Goal: Information Seeking & Learning: Learn about a topic

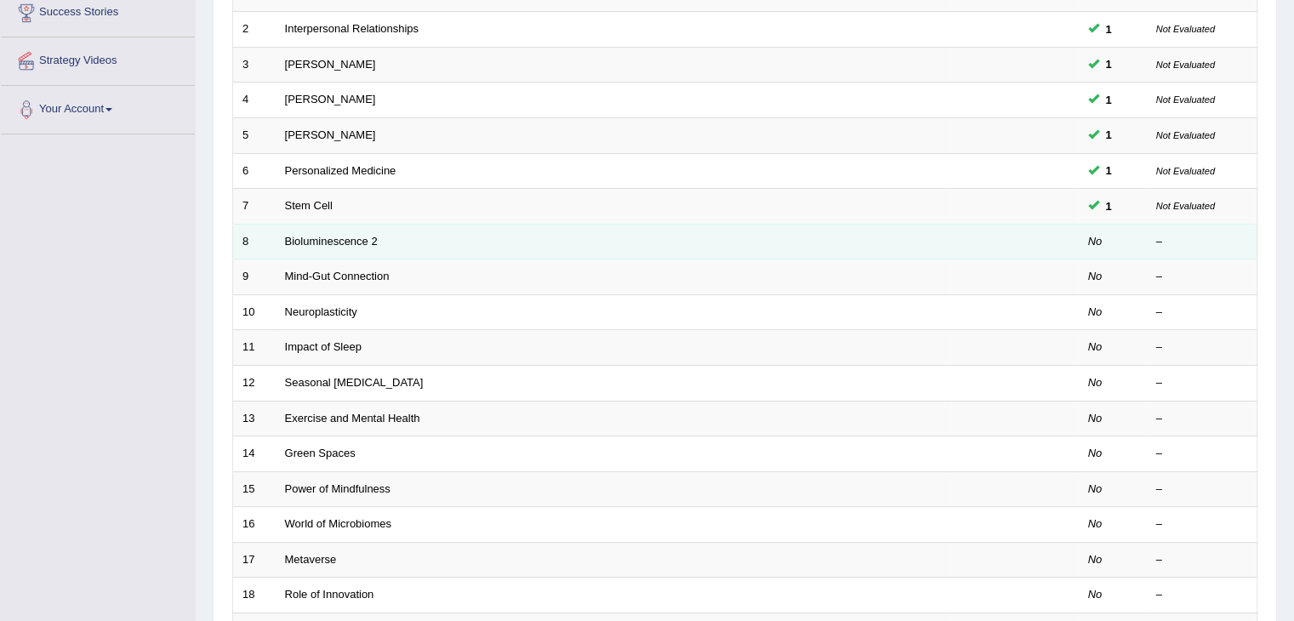
click at [314, 244] on td "Bioluminescence 2" at bounding box center [614, 242] width 676 height 36
click at [321, 236] on link "Bioluminescence 2" at bounding box center [331, 241] width 93 height 13
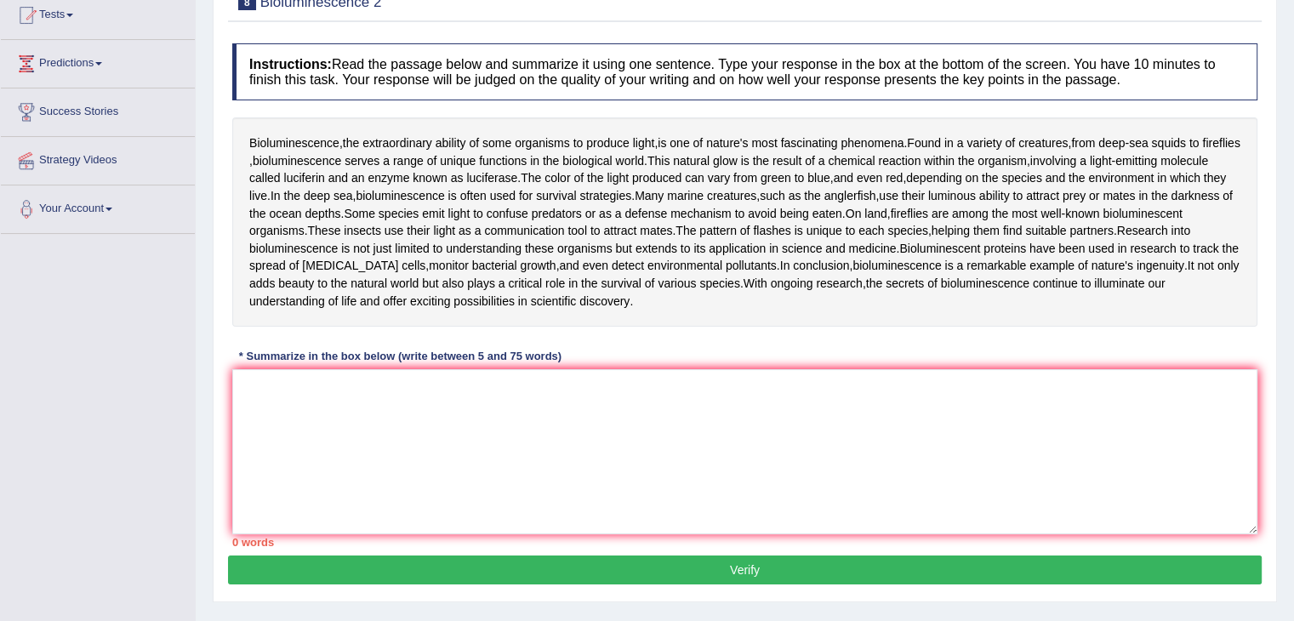
scroll to position [195, 0]
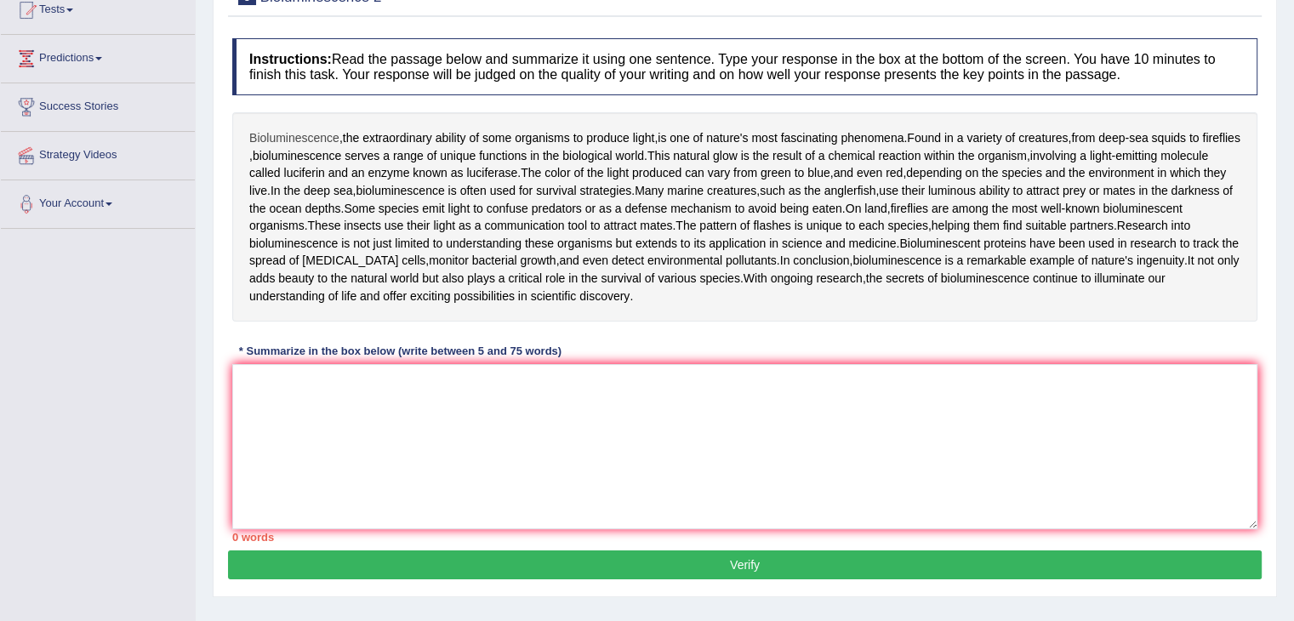
click at [250, 130] on div "Bioluminescence , the extraordinary ability of some organisms to produce light …" at bounding box center [744, 216] width 1025 height 209
click at [246, 130] on div "Bioluminescence , the extraordinary ability of some organisms to produce light …" at bounding box center [744, 216] width 1025 height 209
drag, startPoint x: 246, startPoint y: 130, endPoint x: 263, endPoint y: 390, distance: 260.1
click at [263, 390] on div "Instructions: Read the passage below and summarize it using one sentence. Type …" at bounding box center [745, 290] width 1034 height 521
click at [263, 390] on textarea at bounding box center [744, 446] width 1025 height 165
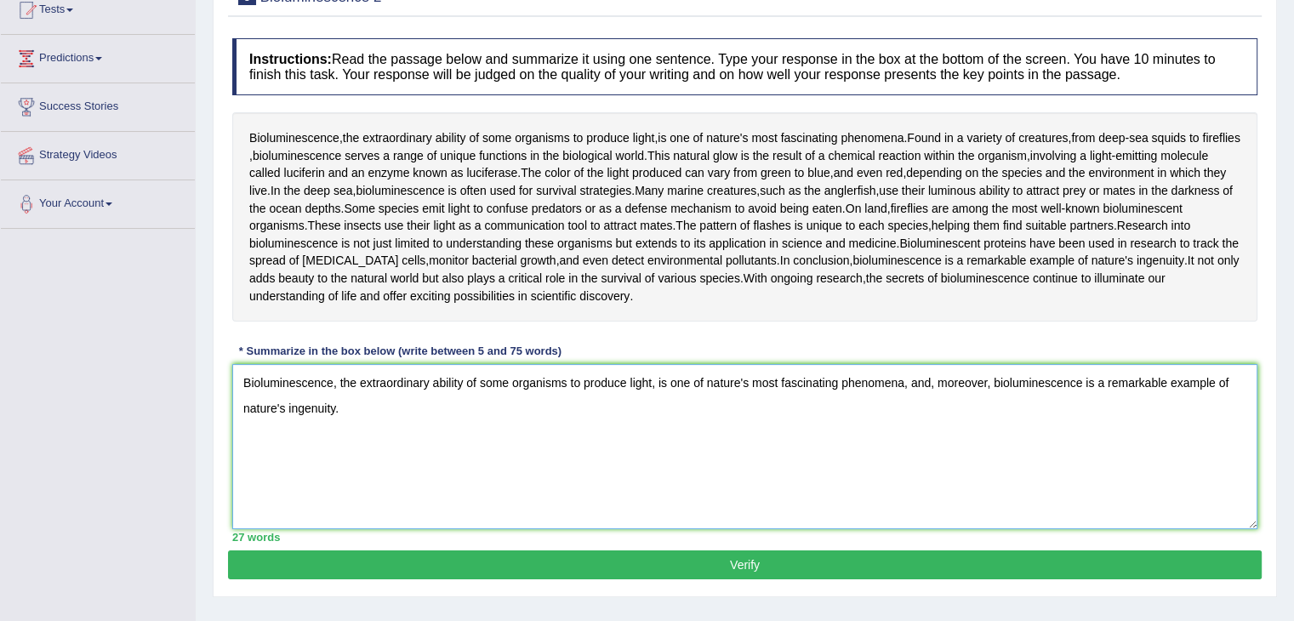
click at [936, 380] on textarea "Bioluminescence, the extraordinary ability of some organisms to produce light, …" at bounding box center [744, 446] width 1025 height 165
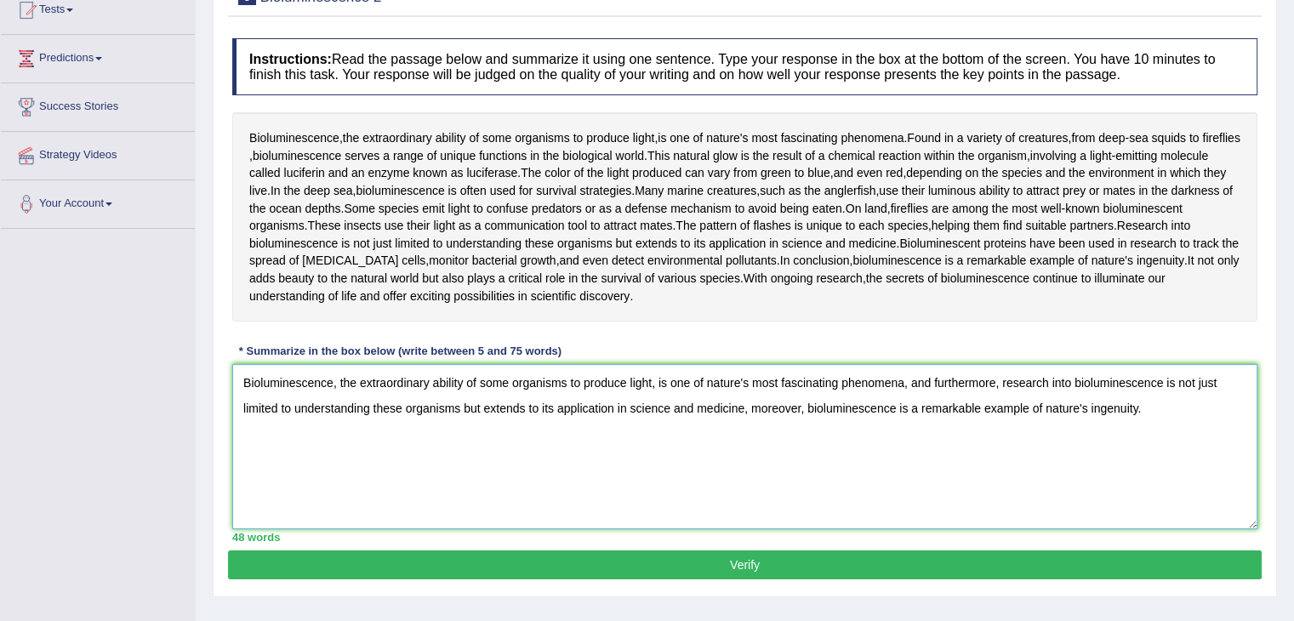
click at [931, 377] on textarea "Bioluminescence, the extraordinary ability of some organisms to produce light, …" at bounding box center [744, 446] width 1025 height 165
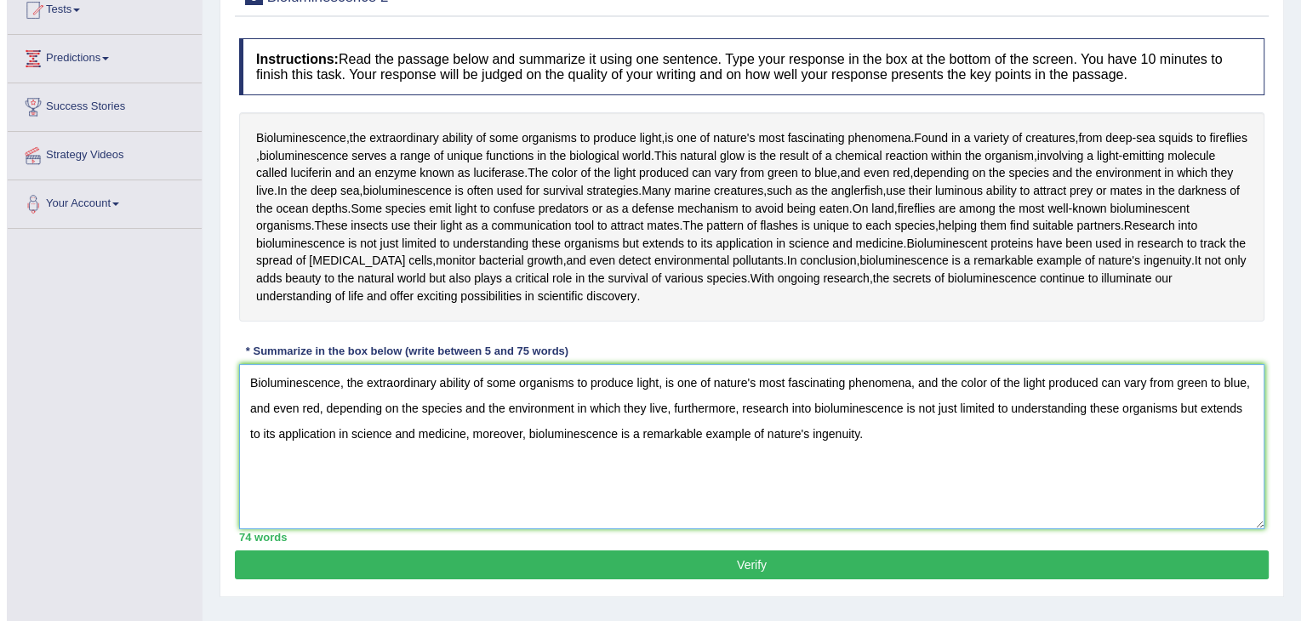
scroll to position [272, 0]
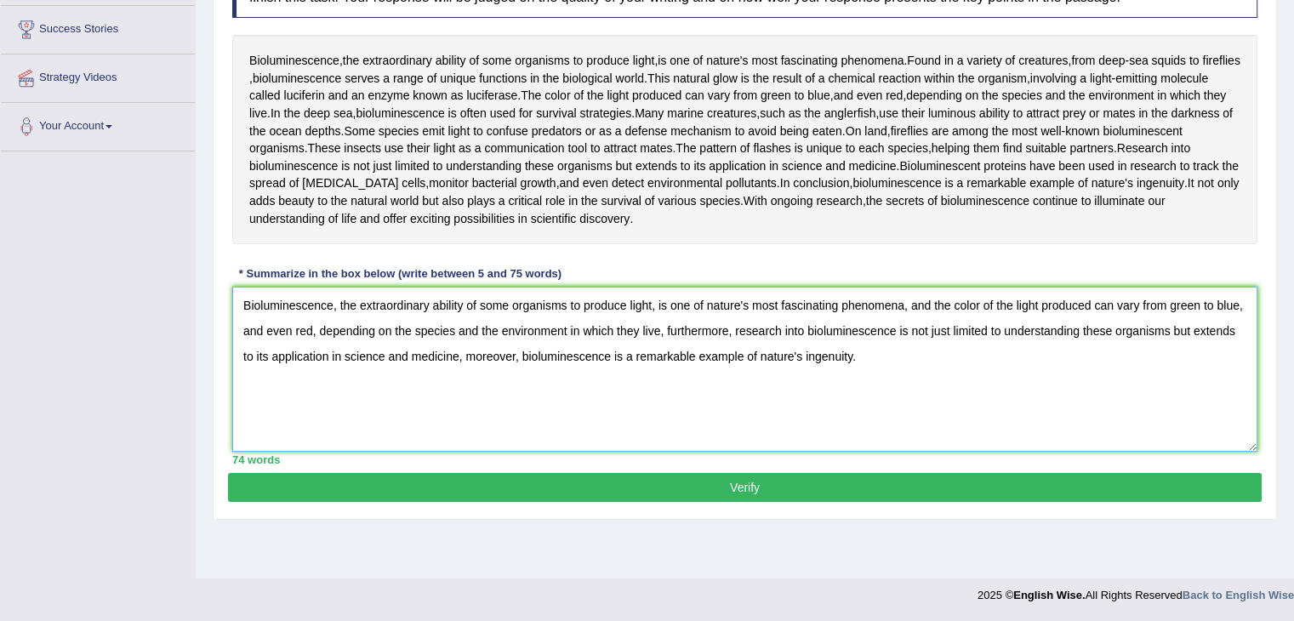
type textarea "Bioluminescence, the extraordinary ability of some organisms to produce light, …"
click at [742, 488] on button "Verify" at bounding box center [745, 487] width 1034 height 29
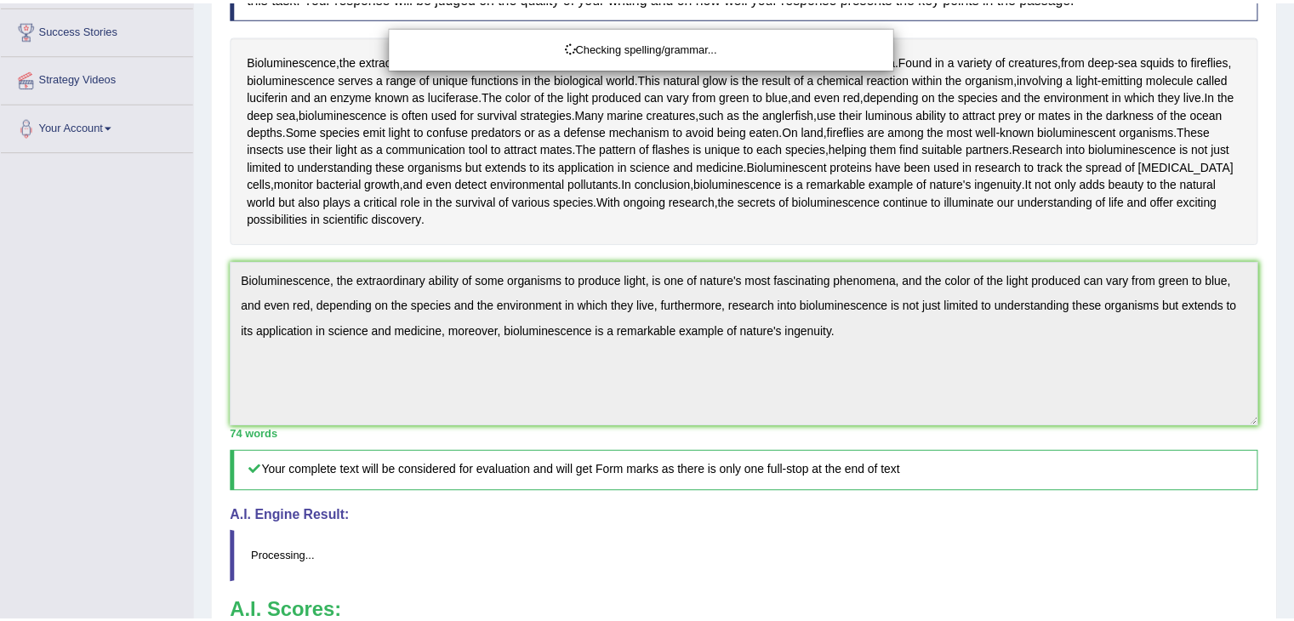
scroll to position [267, 0]
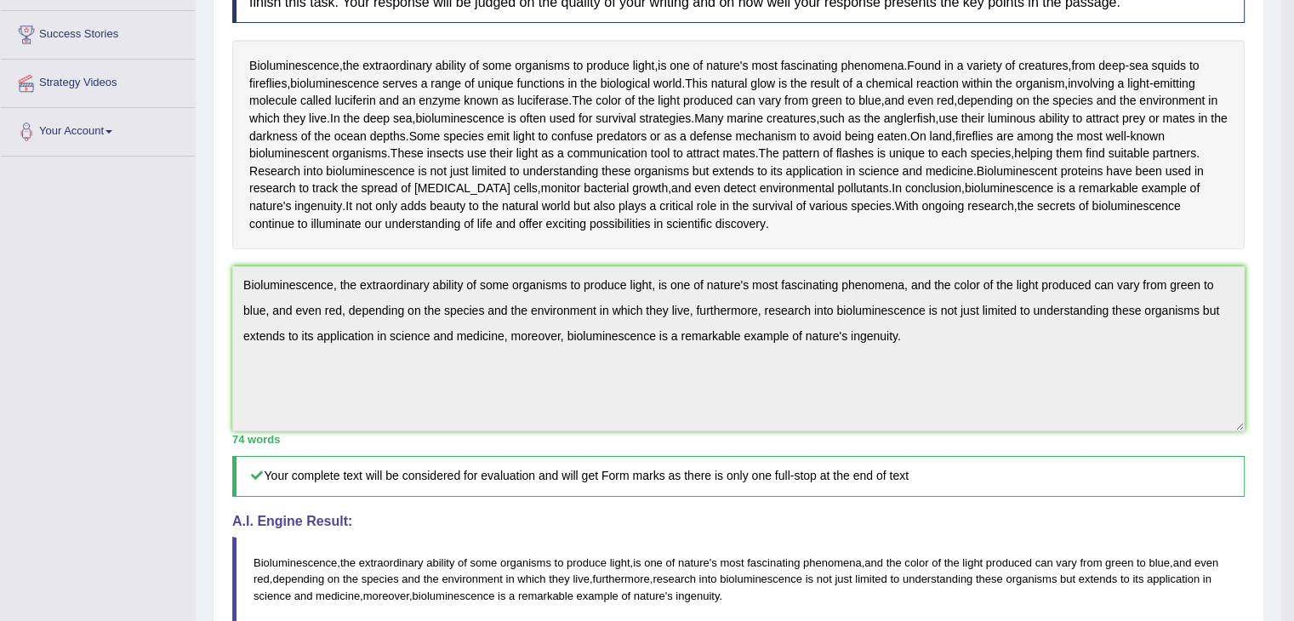
drag, startPoint x: 1304, startPoint y: 241, endPoint x: 1305, endPoint y: 309, distance: 68.1
click at [1294, 309] on html "Toggle navigation Home Practice Questions Speaking Practice Read Aloud Repeat S…" at bounding box center [647, 43] width 1294 height 621
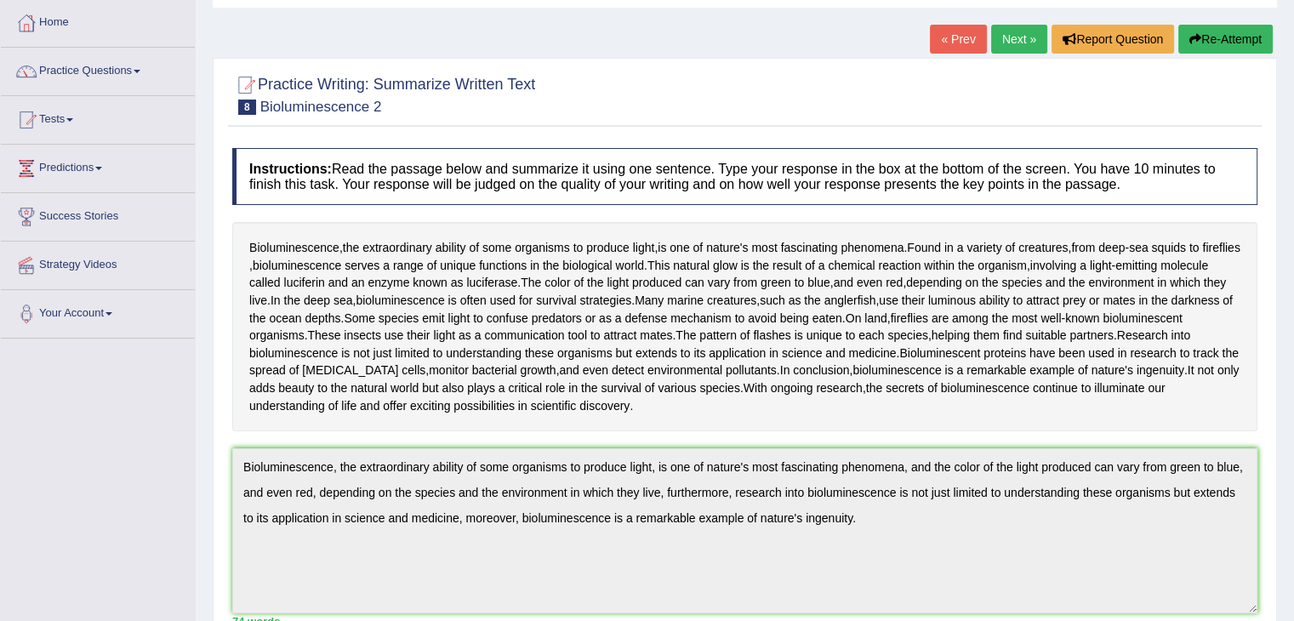
scroll to position [60, 0]
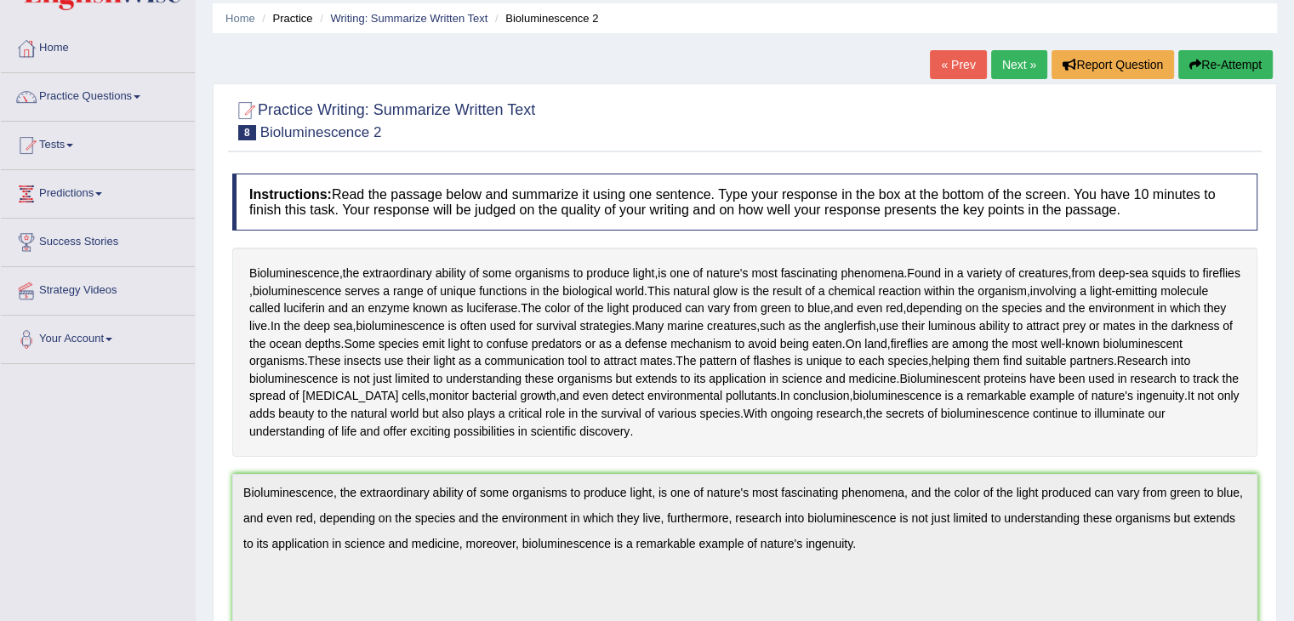
click at [126, 94] on link "Practice Questions" at bounding box center [98, 94] width 194 height 43
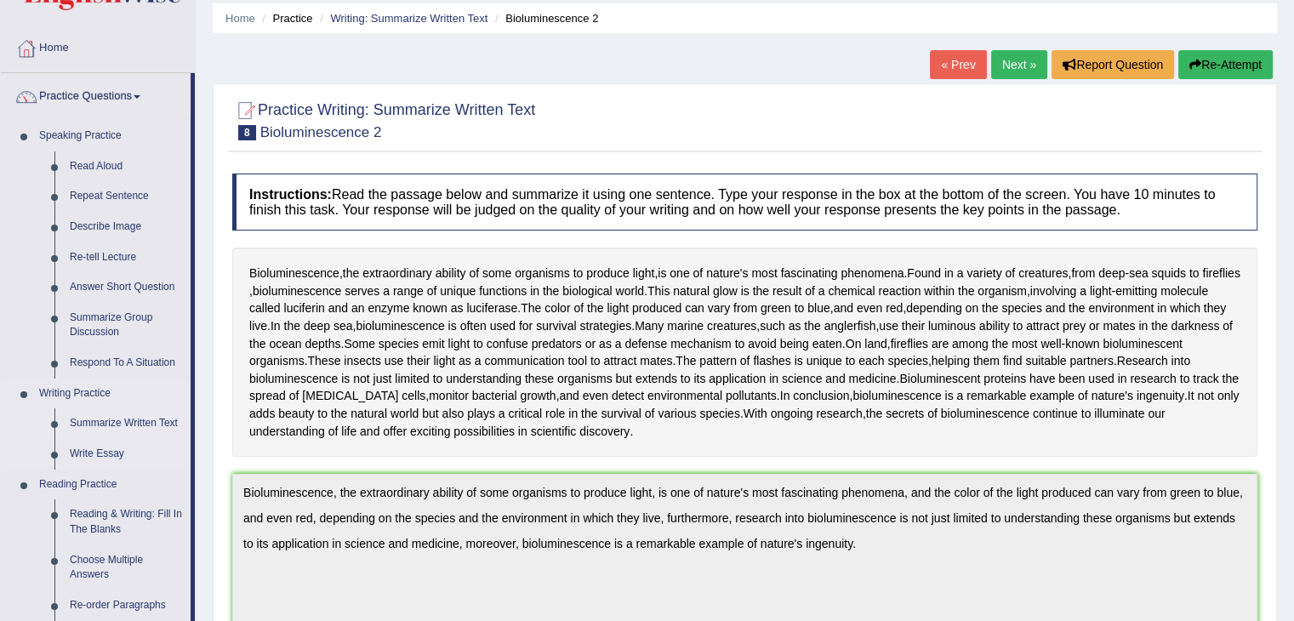
click at [106, 426] on link "Summarize Written Text" at bounding box center [126, 423] width 129 height 31
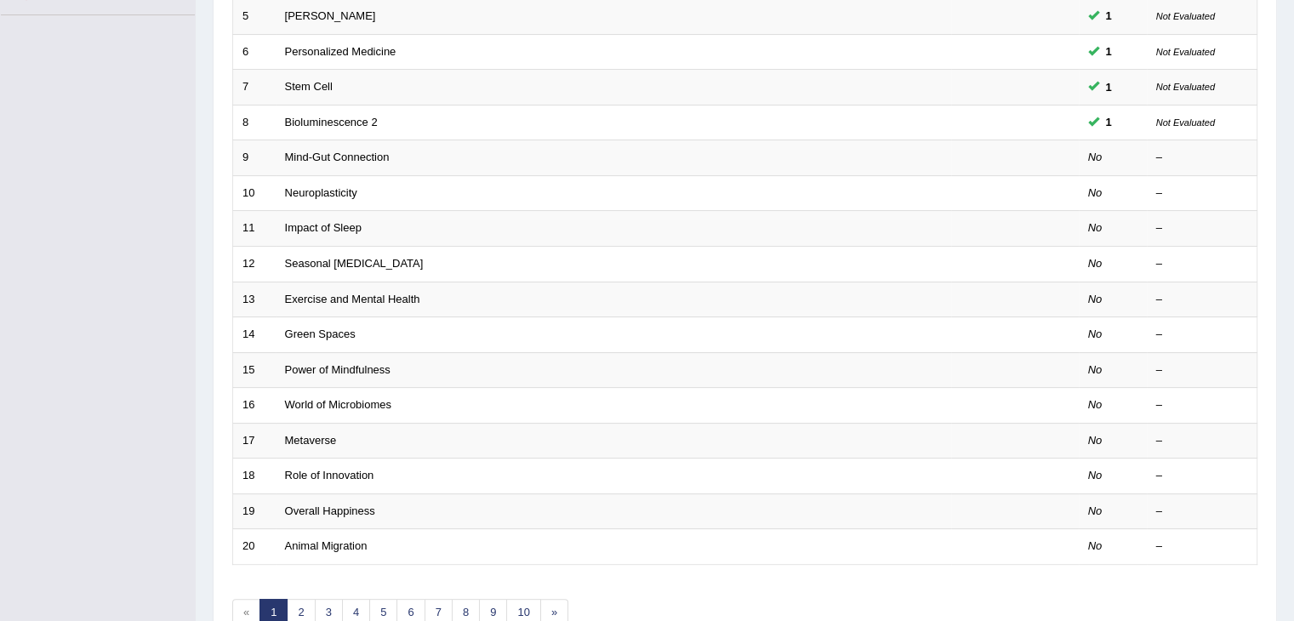
scroll to position [448, 0]
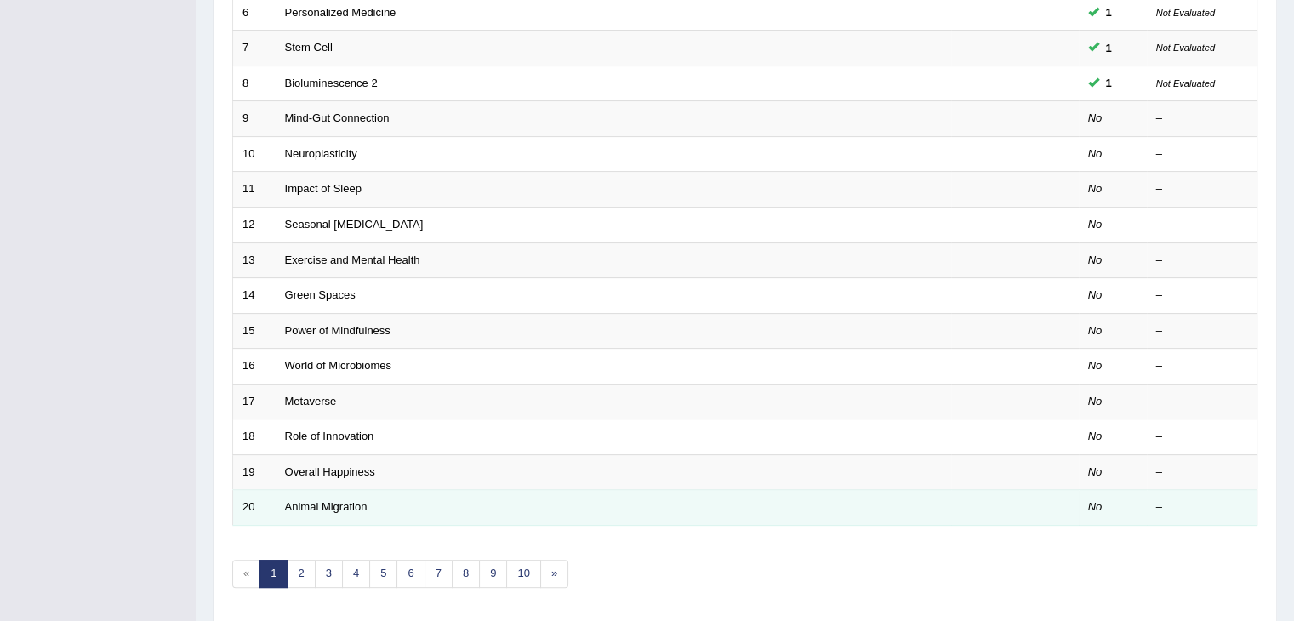
click at [382, 503] on td "Animal Migration" at bounding box center [614, 508] width 676 height 36
click at [390, 497] on td "Animal Migration" at bounding box center [614, 508] width 676 height 36
click at [345, 501] on link "Animal Migration" at bounding box center [326, 506] width 83 height 13
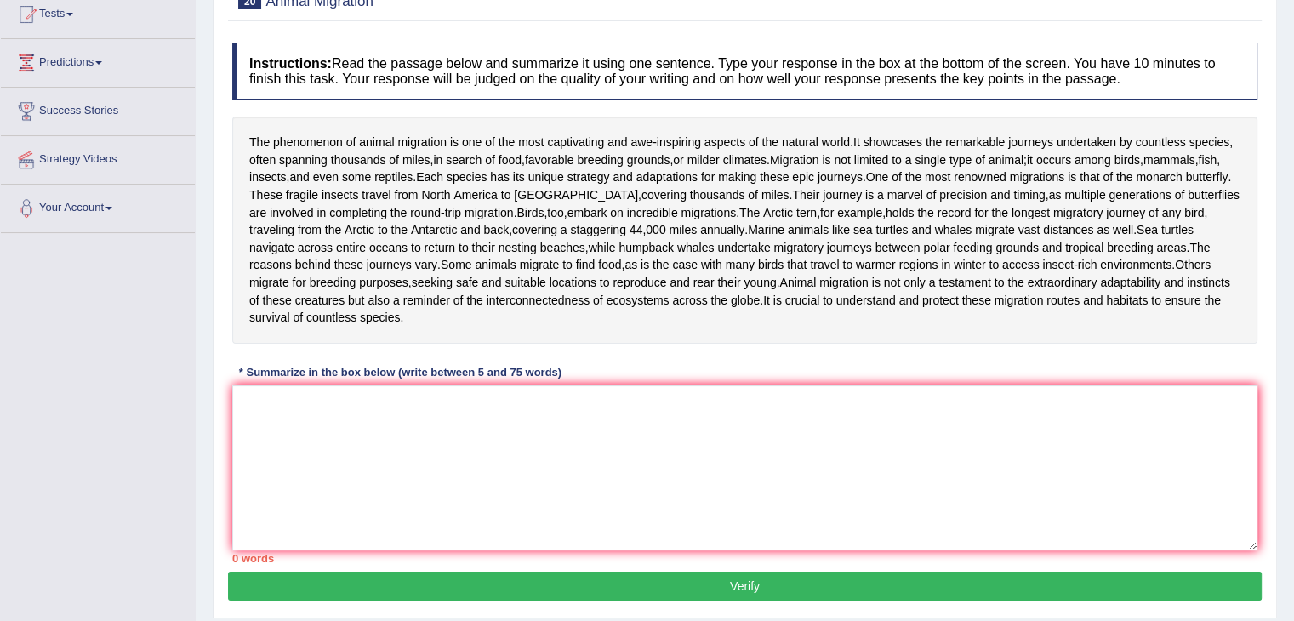
scroll to position [245, 0]
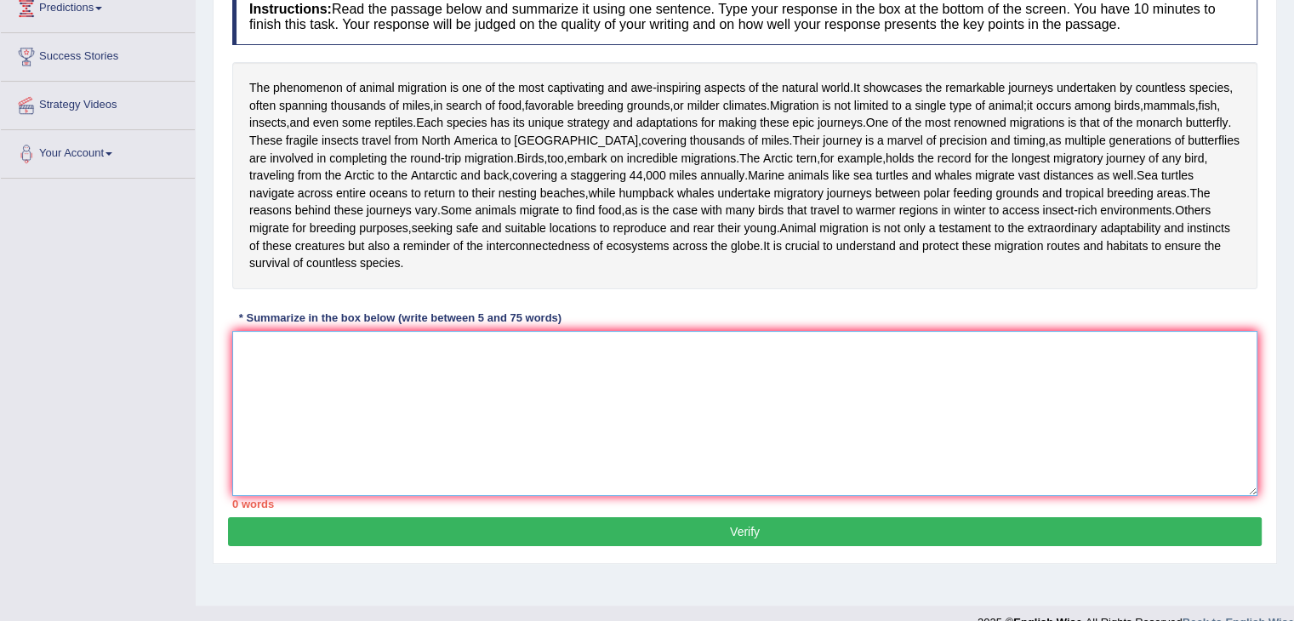
click at [275, 420] on textarea at bounding box center [744, 413] width 1025 height 165
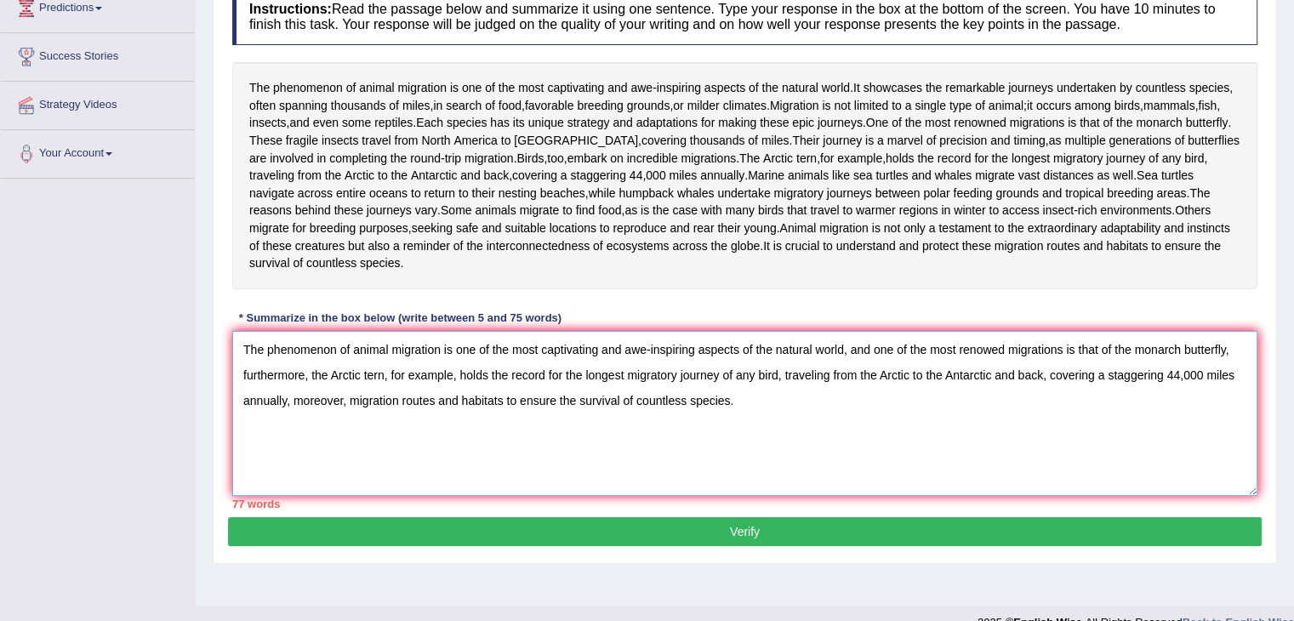
click at [735, 425] on textarea "The phenomenon of animal migration is one of the most captivating and awe-inspi…" at bounding box center [744, 413] width 1025 height 165
click at [627, 426] on textarea "The phenomenon of animal migration is one of the most captivating and awe-inspi…" at bounding box center [744, 413] width 1025 height 165
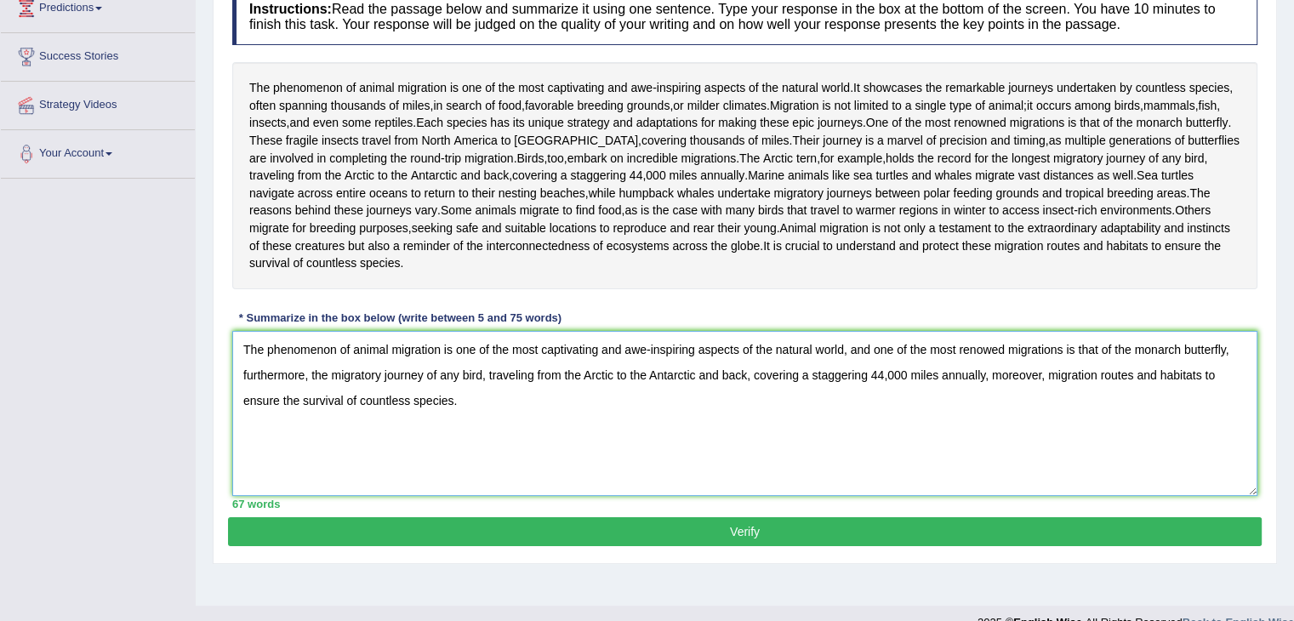
click at [460, 451] on textarea "The phenomenon of animal migration is one of the most captivating and awe-inspi…" at bounding box center [744, 413] width 1025 height 165
type textarea "The phenomenon of animal migration is one of the most captivating and awe-inspi…"
click at [739, 546] on button "Verify" at bounding box center [745, 531] width 1034 height 29
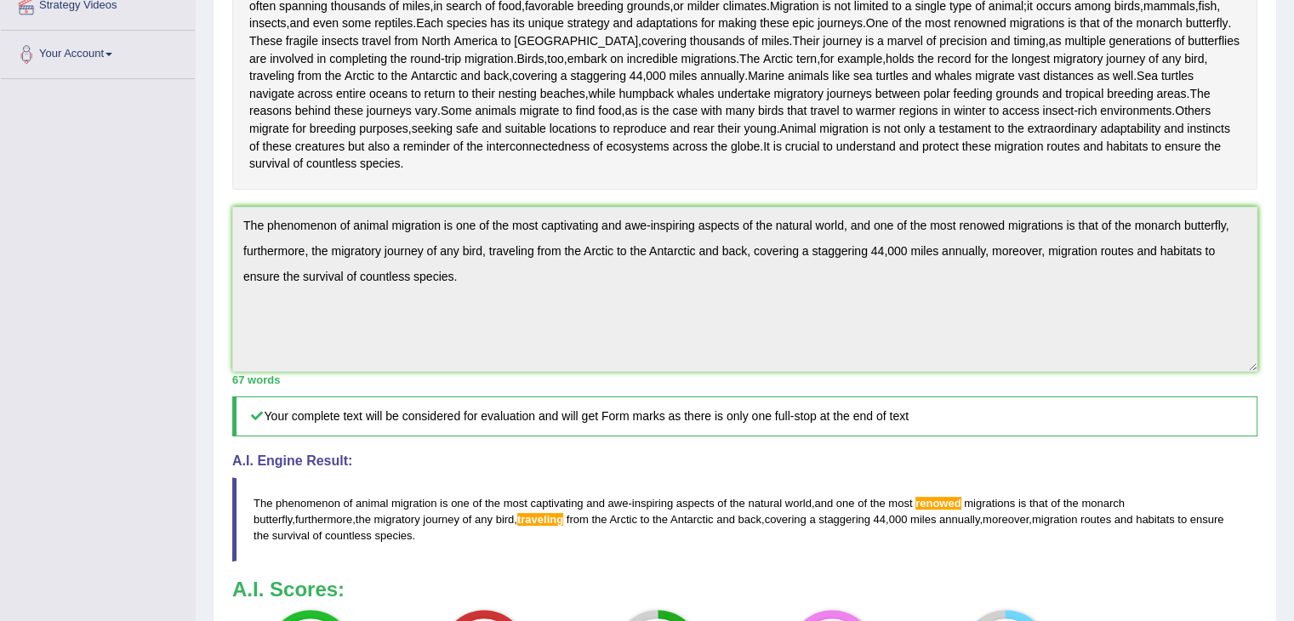
scroll to position [346, 0]
click at [517, 524] on span "traveling" at bounding box center [540, 517] width 46 height 13
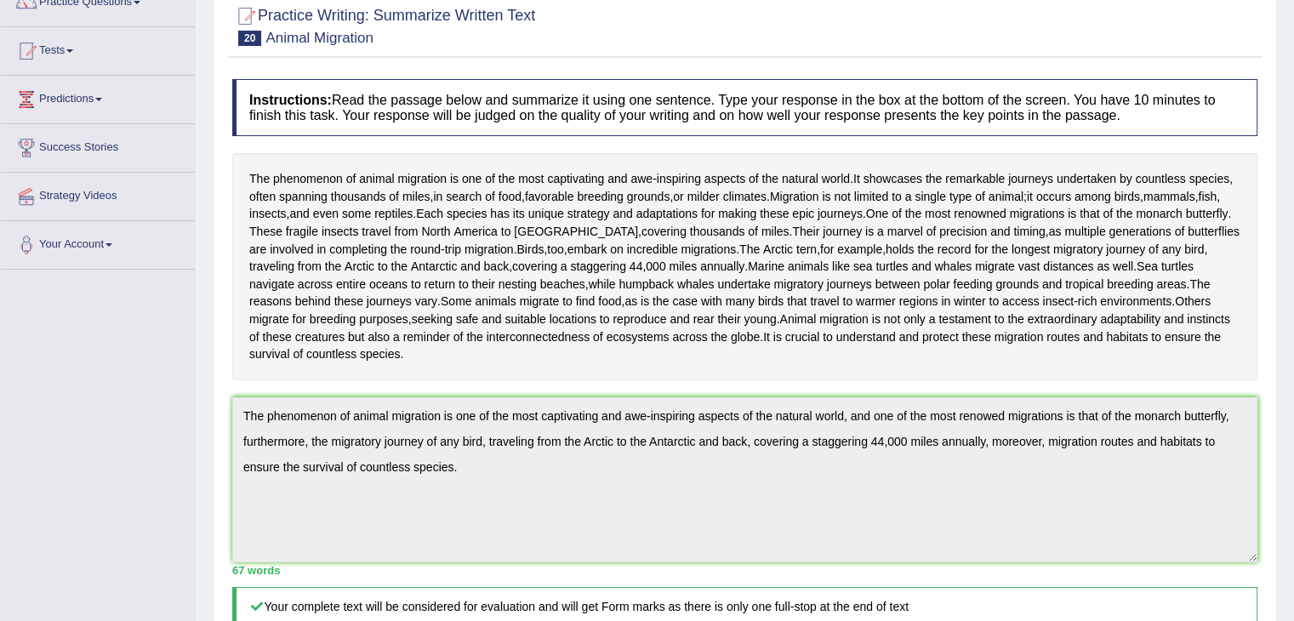
scroll to position [140, 0]
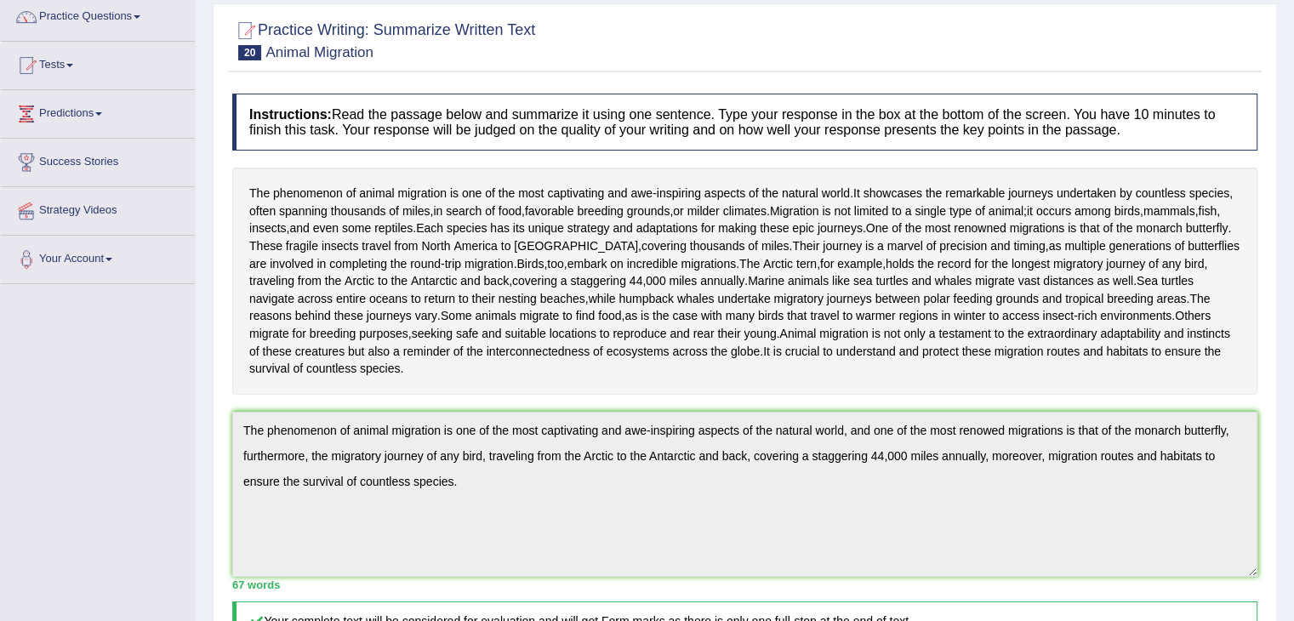
click at [137, 10] on link "Practice Questions" at bounding box center [98, 14] width 194 height 43
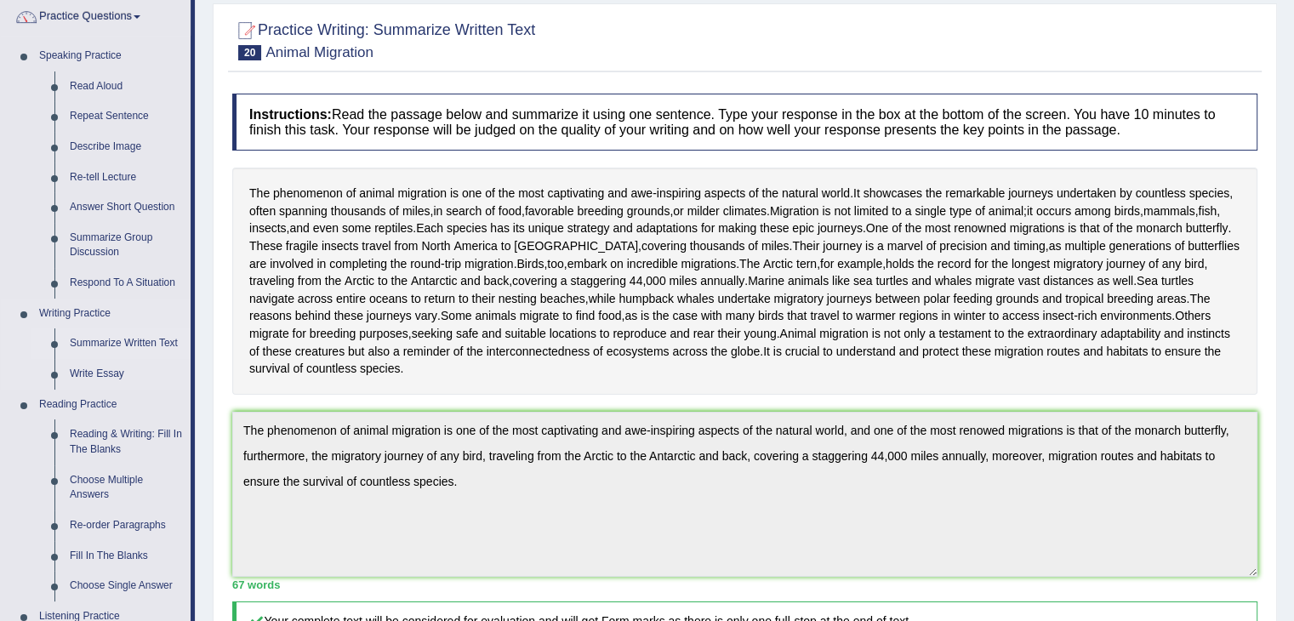
click at [140, 338] on link "Summarize Written Text" at bounding box center [126, 343] width 129 height 31
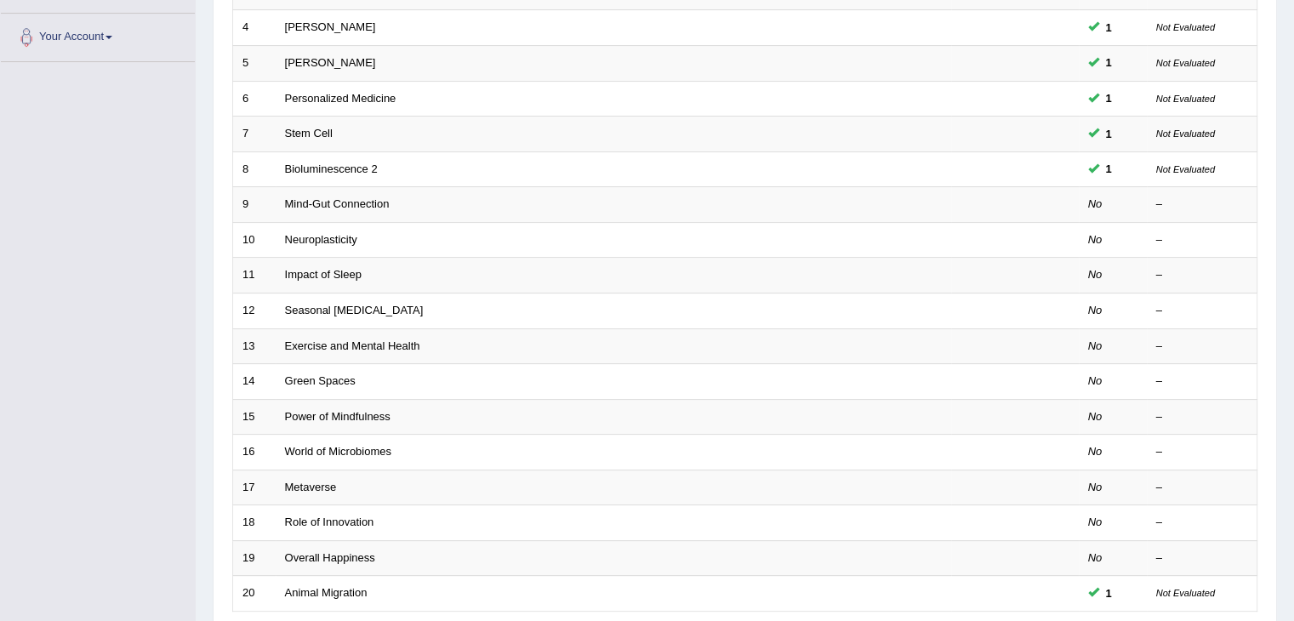
scroll to position [361, 0]
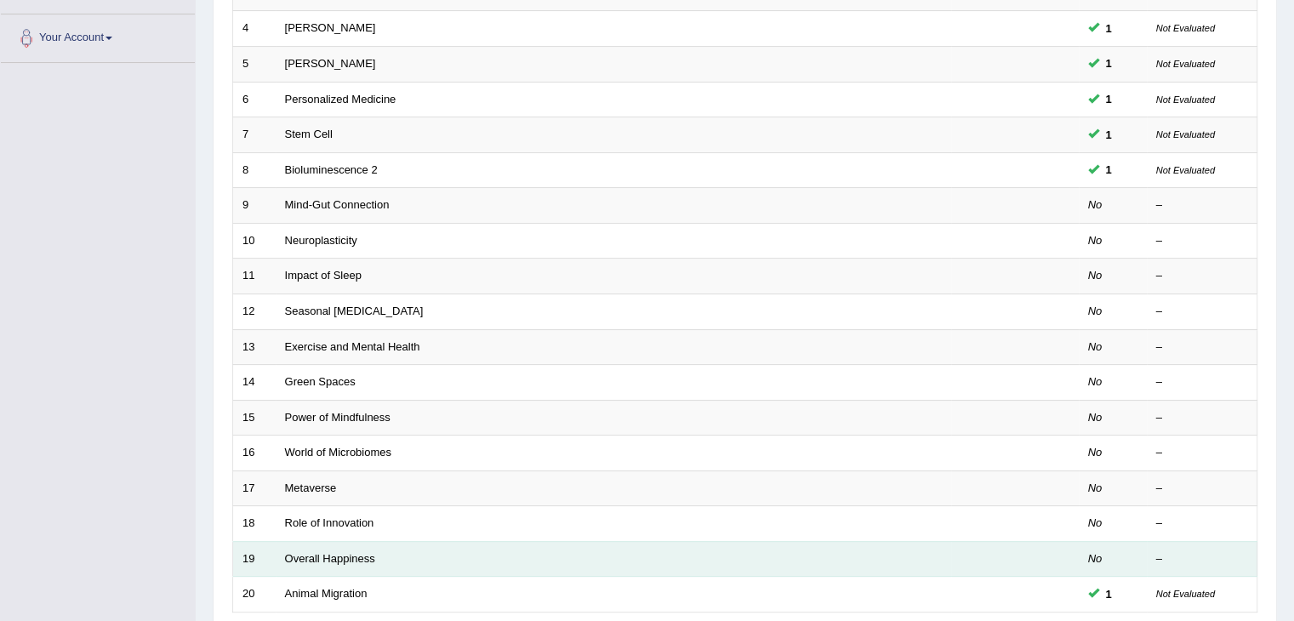
click at [848, 546] on td "Overall Happiness" at bounding box center [614, 559] width 676 height 36
click at [351, 552] on link "Overall Happiness" at bounding box center [330, 558] width 90 height 13
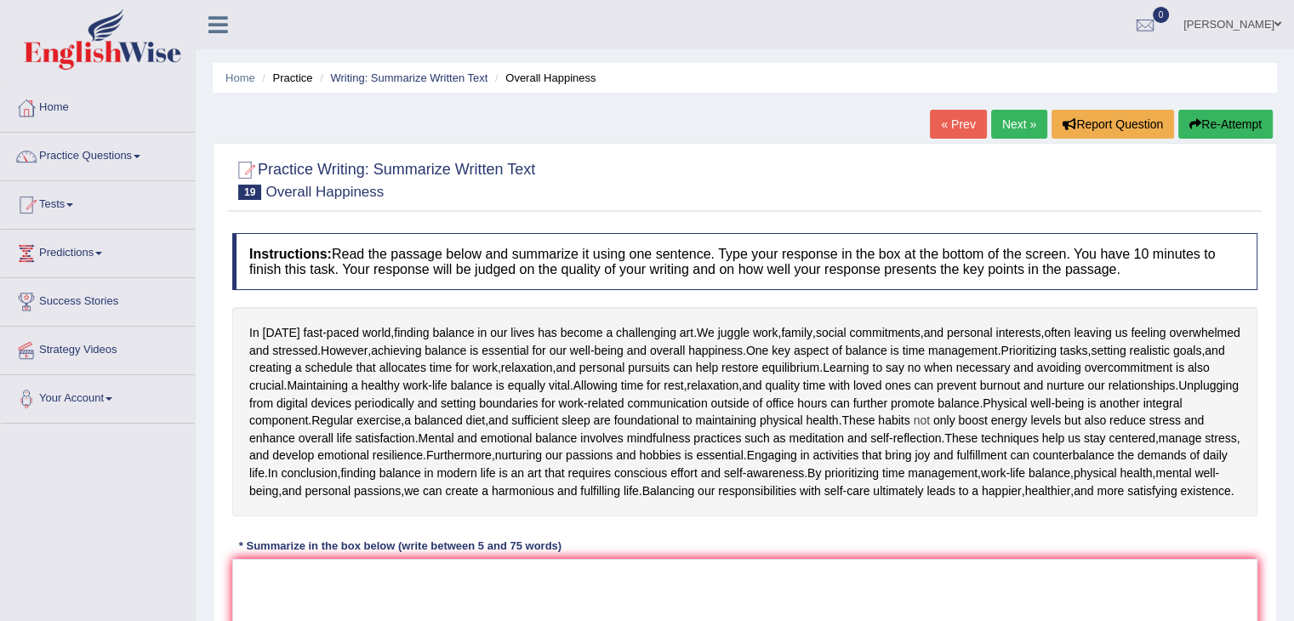
drag, startPoint x: 0, startPoint y: 0, endPoint x: 1060, endPoint y: 420, distance: 1139.5
click at [1060, 420] on div "Instructions: Read the passage below and summarize it using one sentence. Type …" at bounding box center [745, 485] width 1034 height 521
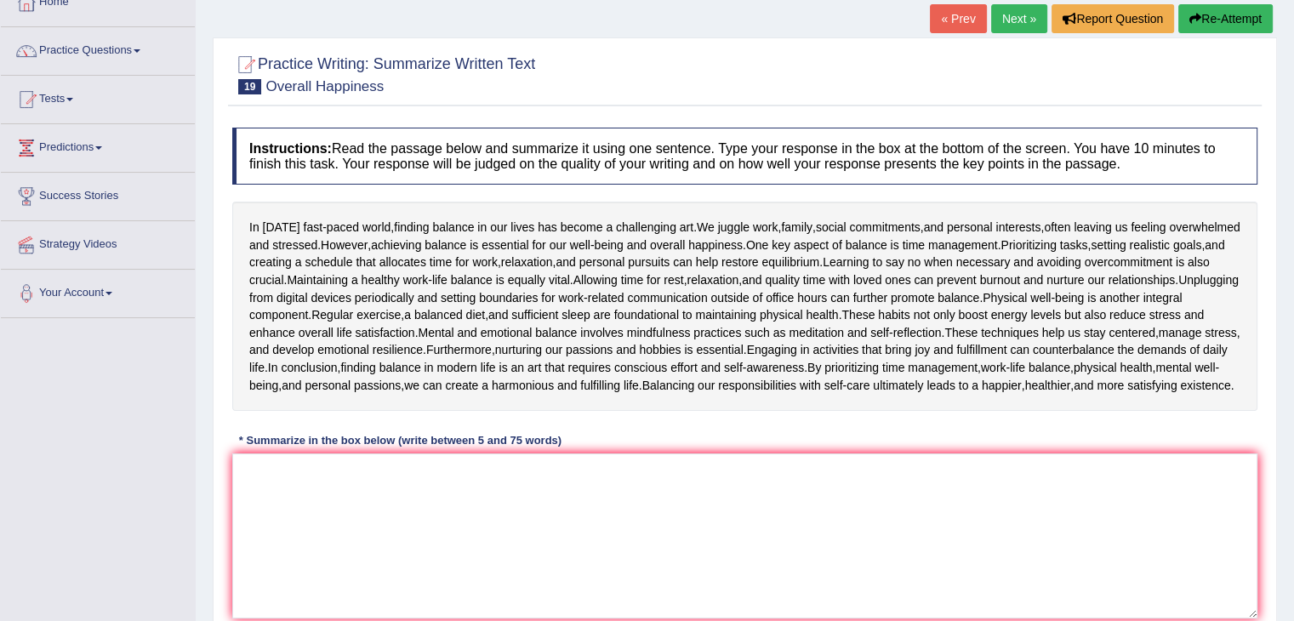
scroll to position [112, 0]
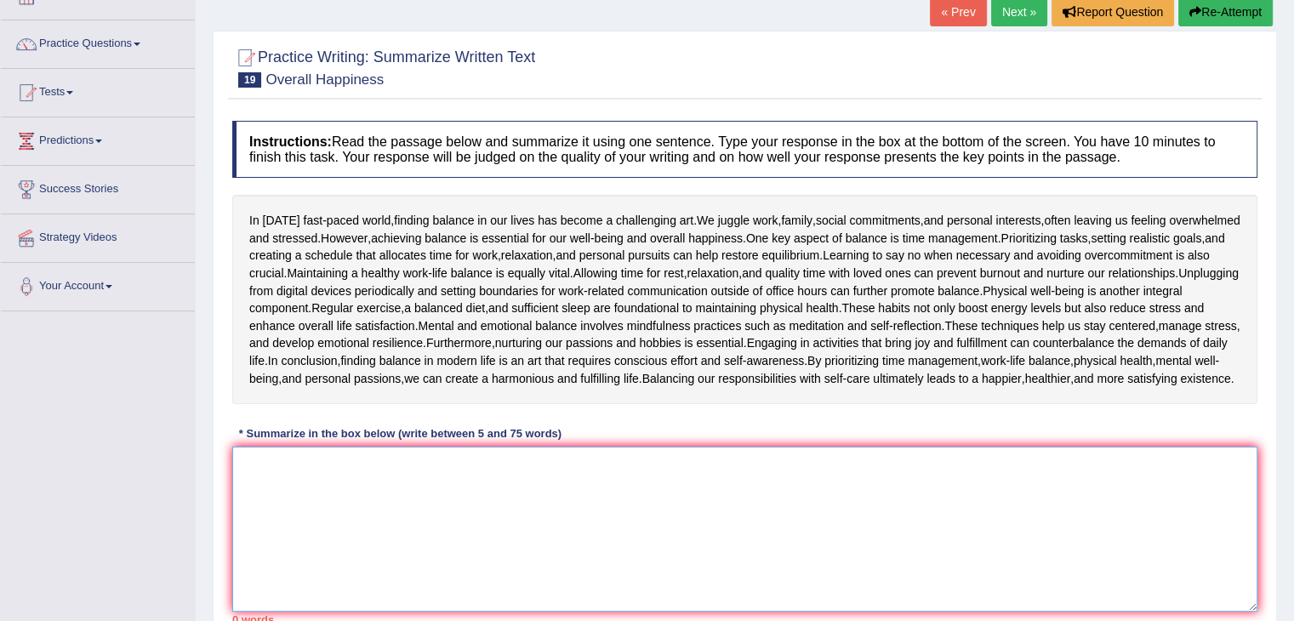
click at [266, 490] on textarea at bounding box center [744, 529] width 1025 height 165
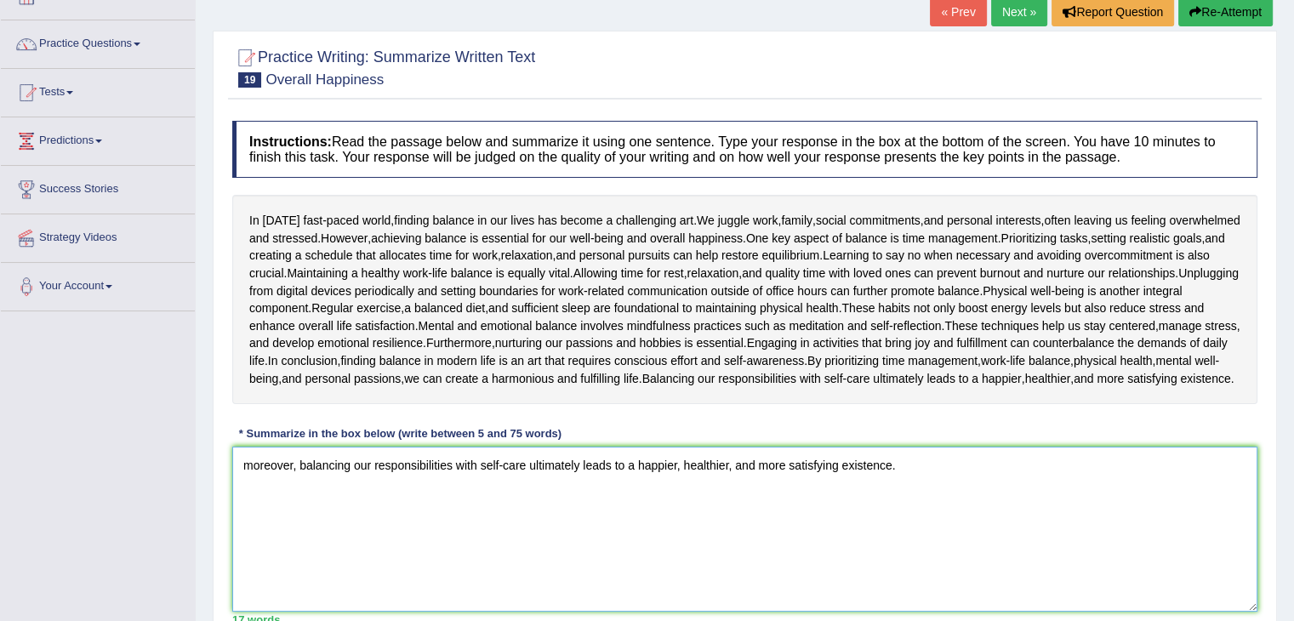
click at [239, 482] on textarea "moreover, balancing our responsibilities with self-care ultimately leads to a h…" at bounding box center [744, 529] width 1025 height 165
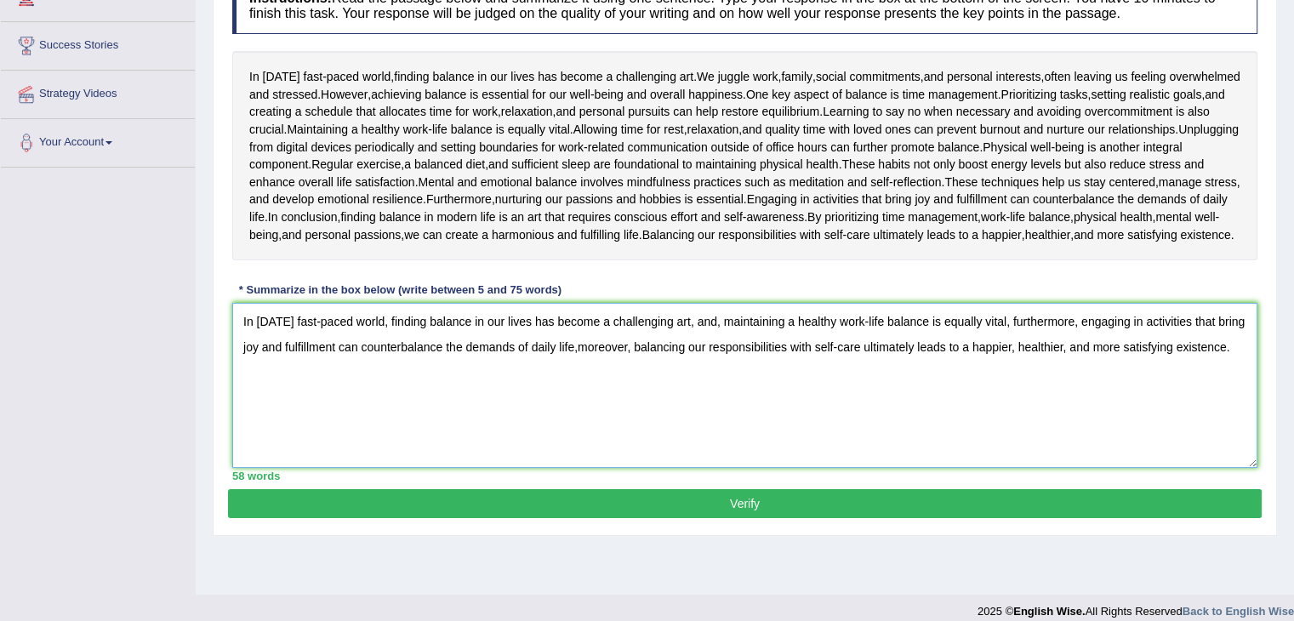
scroll to position [266, 0]
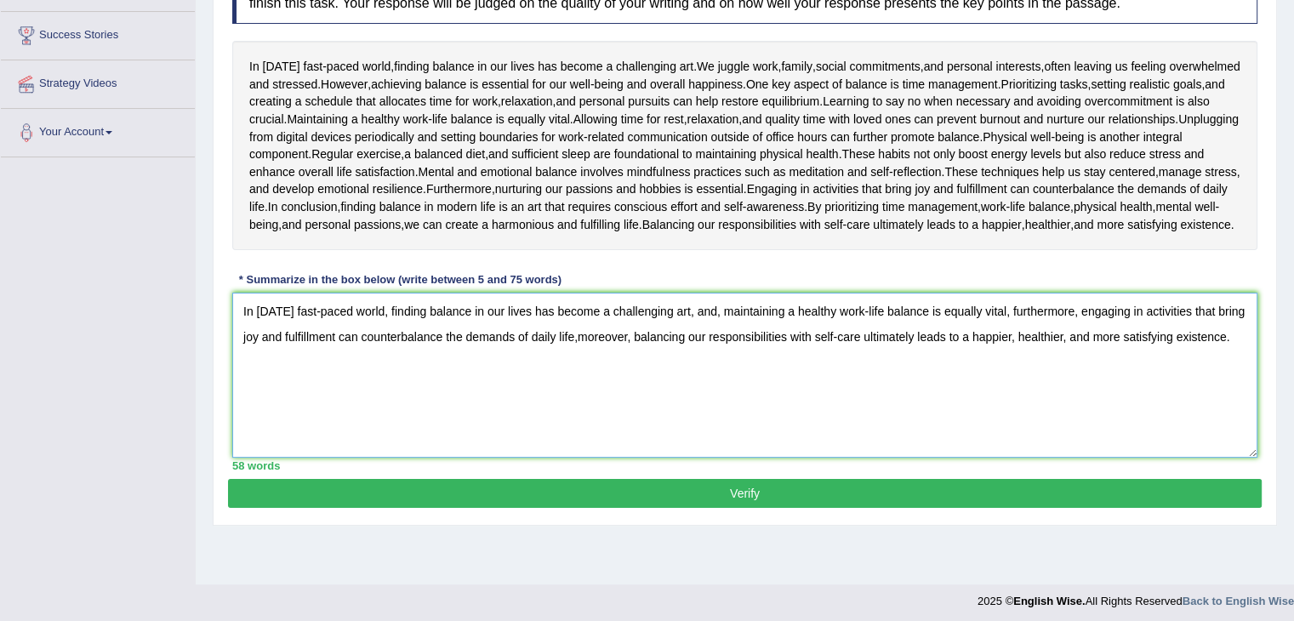
type textarea "In today's fast-paced world, finding balance in our lives has become a challeng…"
click at [736, 508] on button "Verify" at bounding box center [745, 493] width 1034 height 29
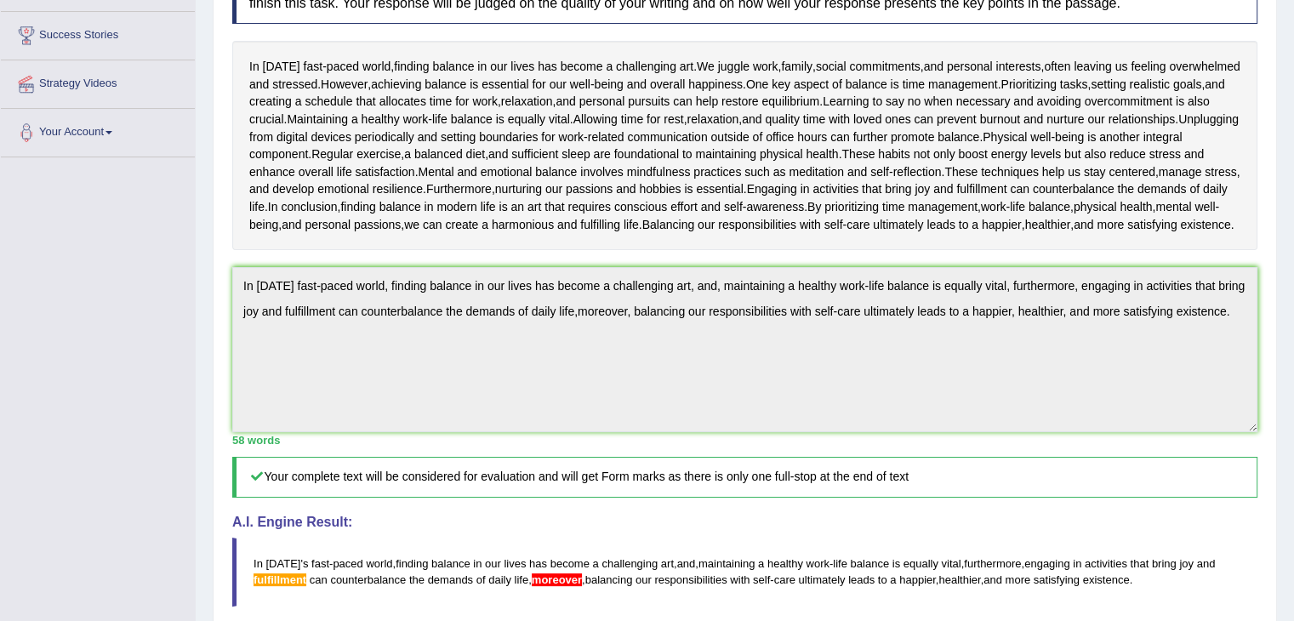
drag, startPoint x: 1306, startPoint y: 255, endPoint x: 1300, endPoint y: 295, distance: 40.4
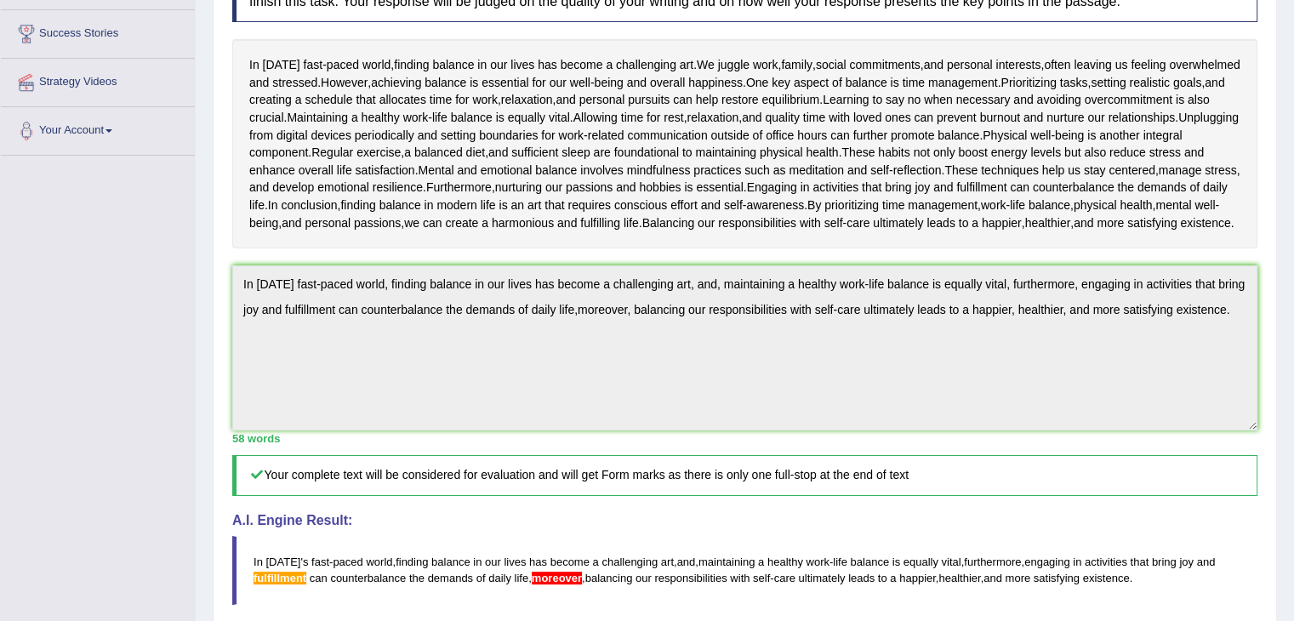
scroll to position [245, 0]
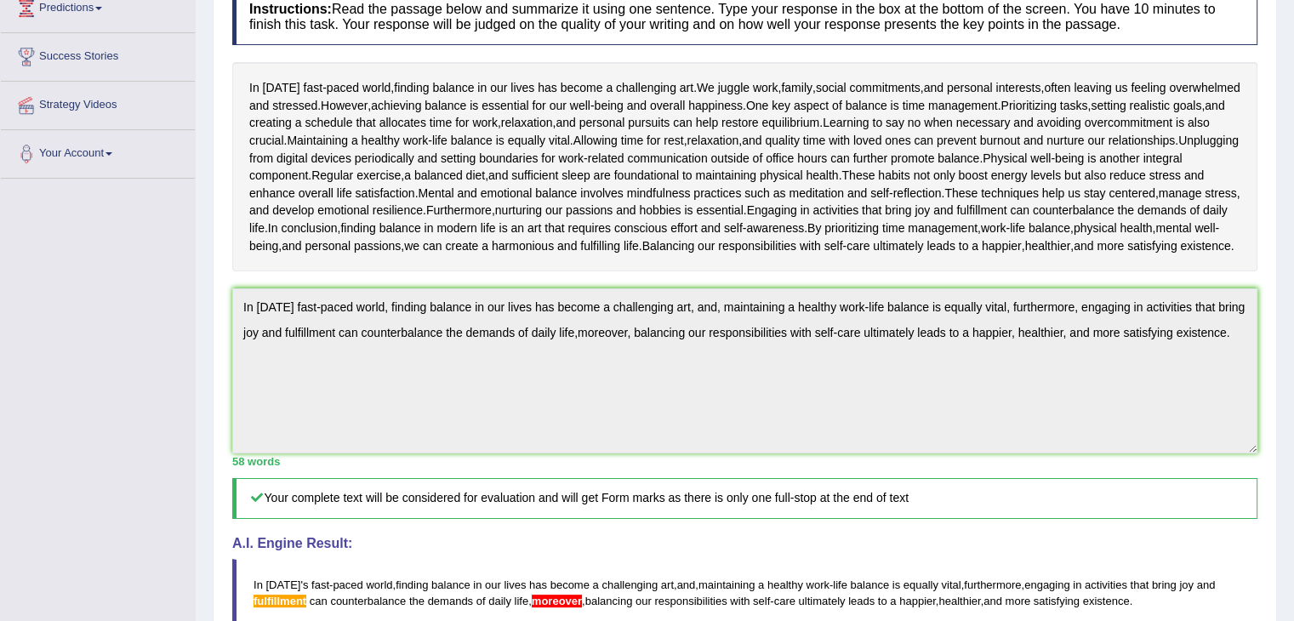
drag, startPoint x: 1288, startPoint y: 276, endPoint x: 1300, endPoint y: 300, distance: 27.0
click at [1294, 300] on html "Toggle navigation Home Practice Questions Speaking Practice Read Aloud Repeat S…" at bounding box center [647, 65] width 1294 height 621
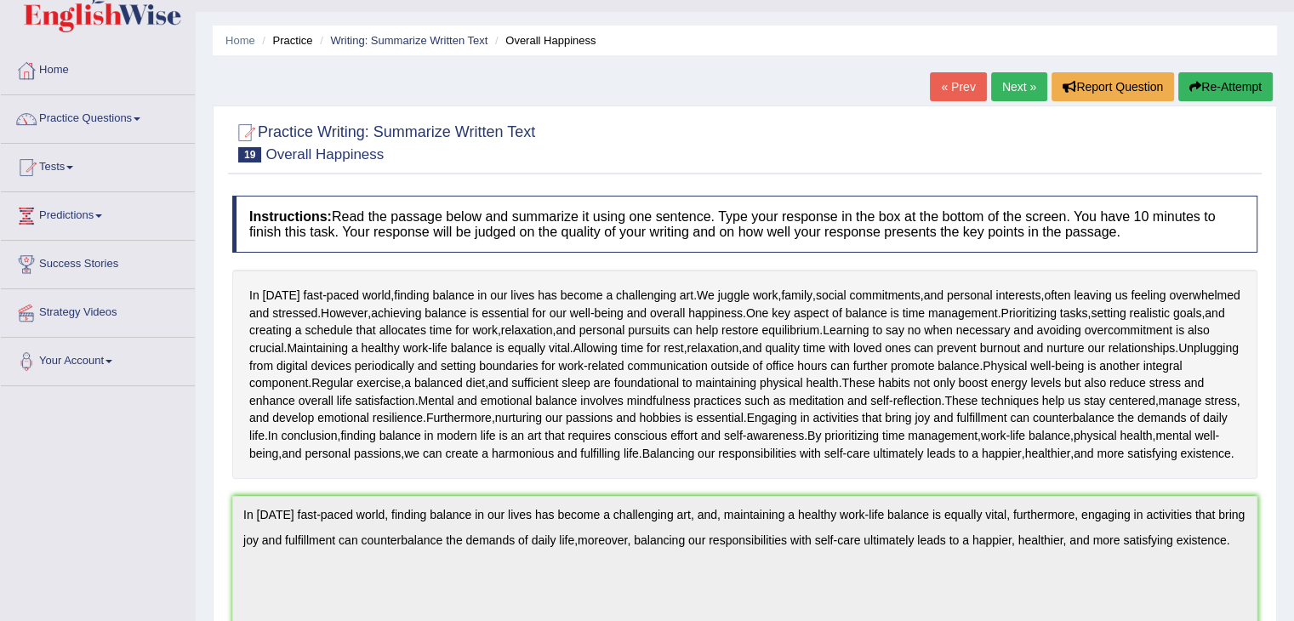
scroll to position [0, 0]
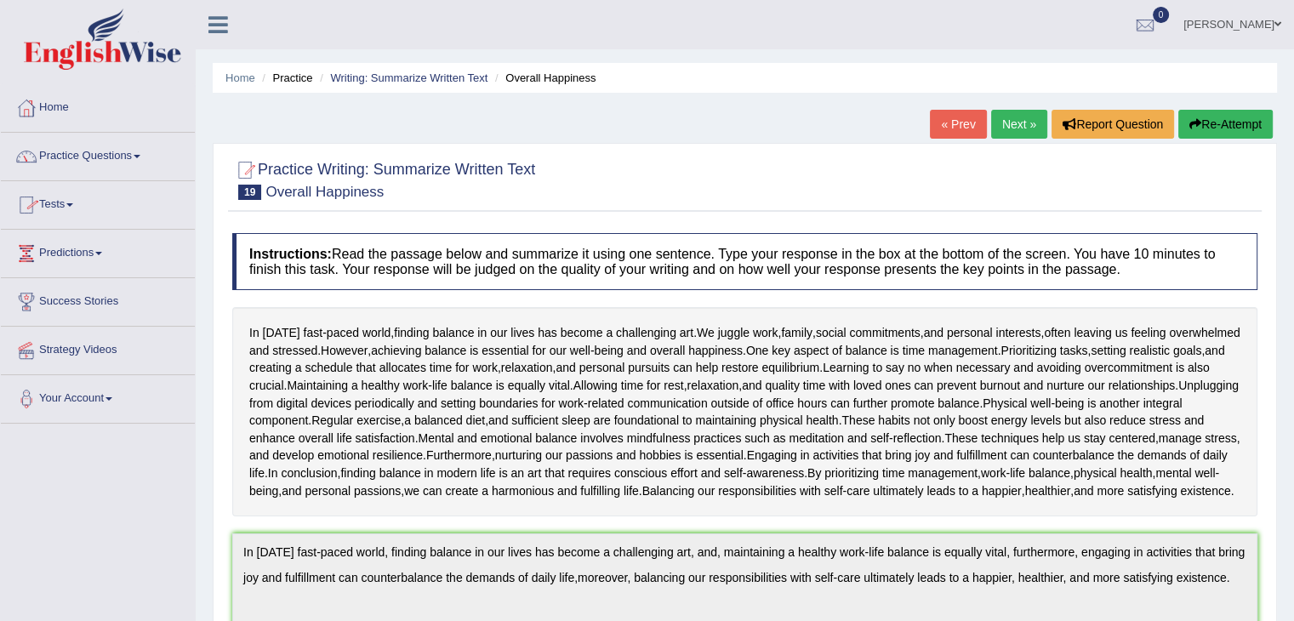
click at [140, 174] on li "Practice Questions Speaking Practice Read Aloud Repeat Sentence Describe Image …" at bounding box center [98, 157] width 194 height 49
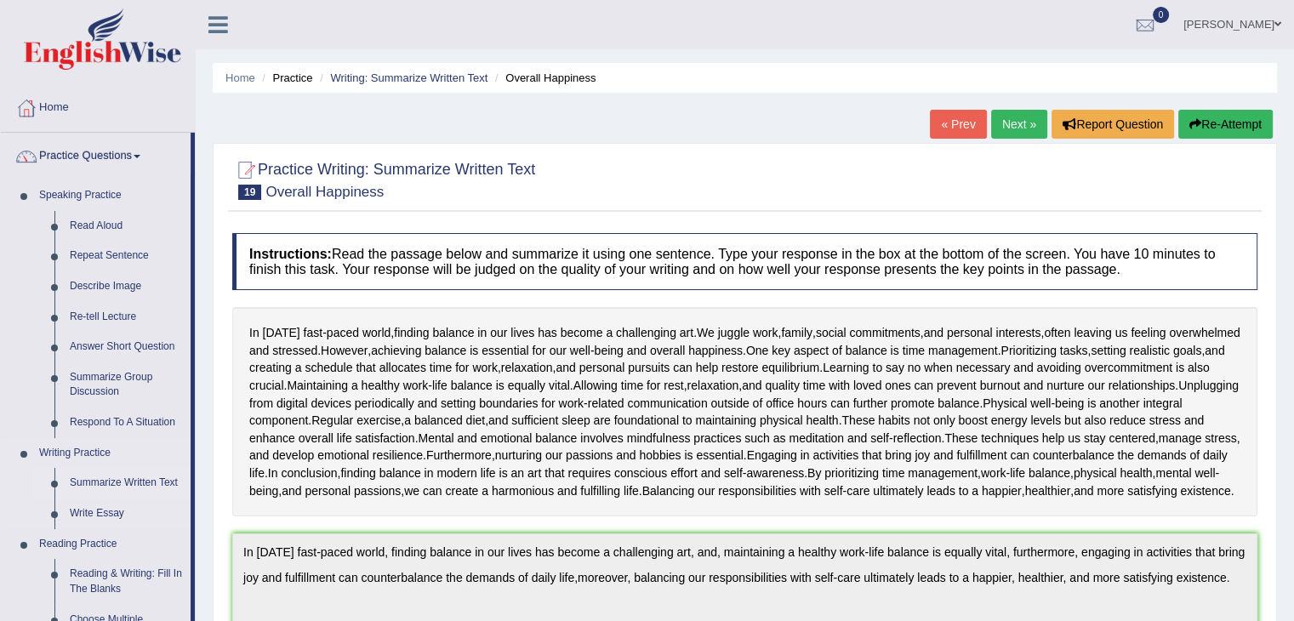
click at [137, 476] on link "Summarize Written Text" at bounding box center [126, 483] width 129 height 31
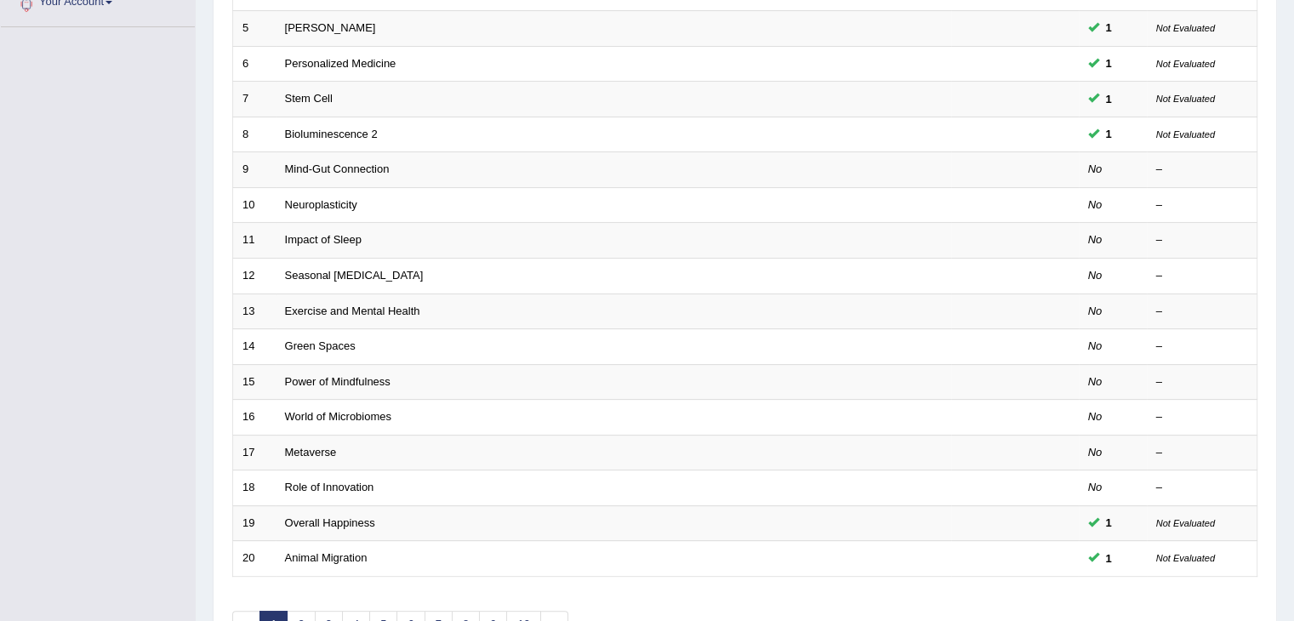
scroll to position [395, 0]
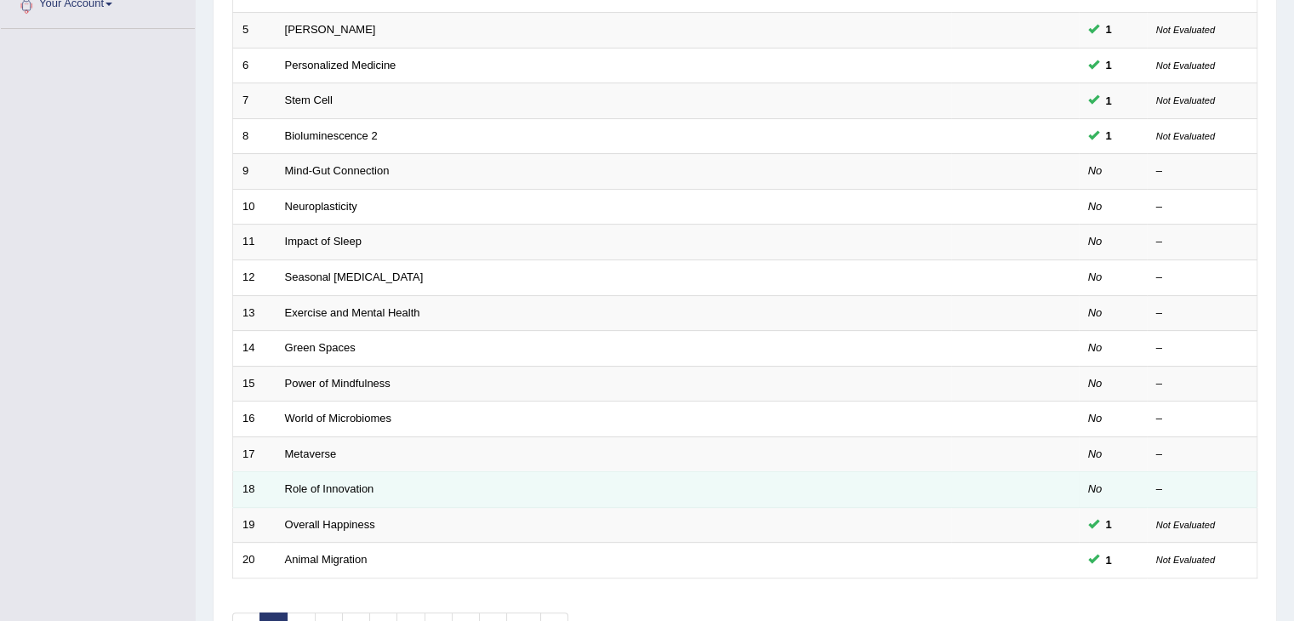
click at [702, 488] on td "Role of Innovation" at bounding box center [614, 490] width 676 height 36
click at [304, 489] on link "Role of Innovation" at bounding box center [329, 489] width 89 height 13
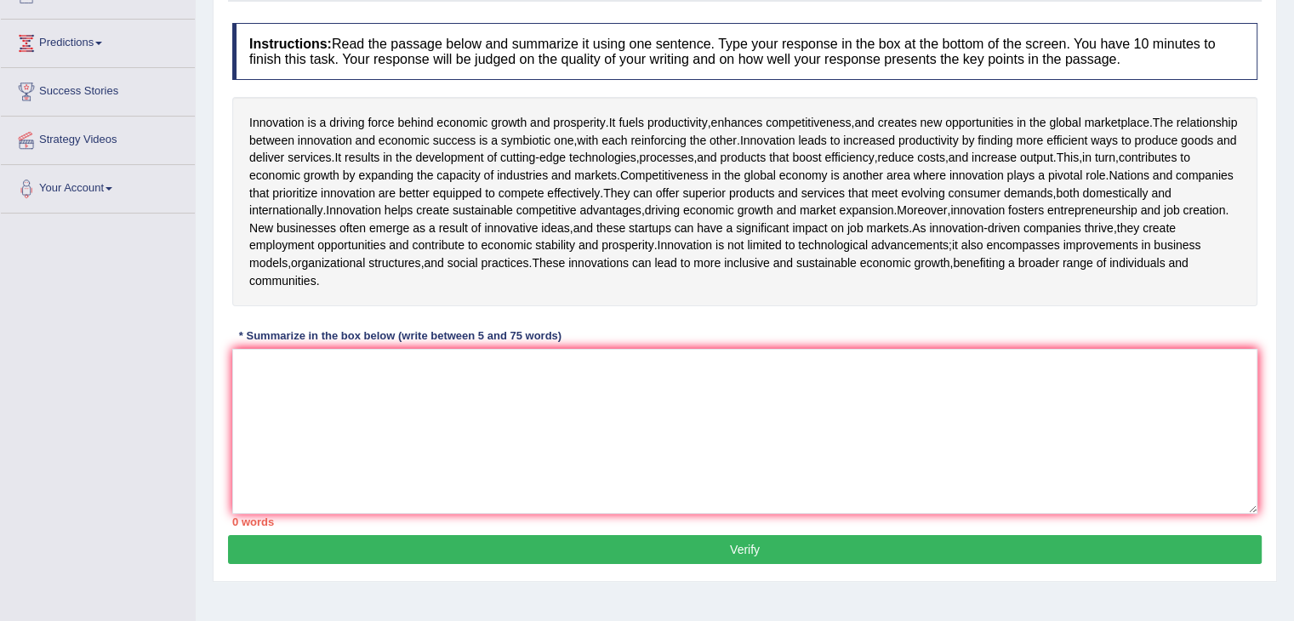
scroll to position [195, 0]
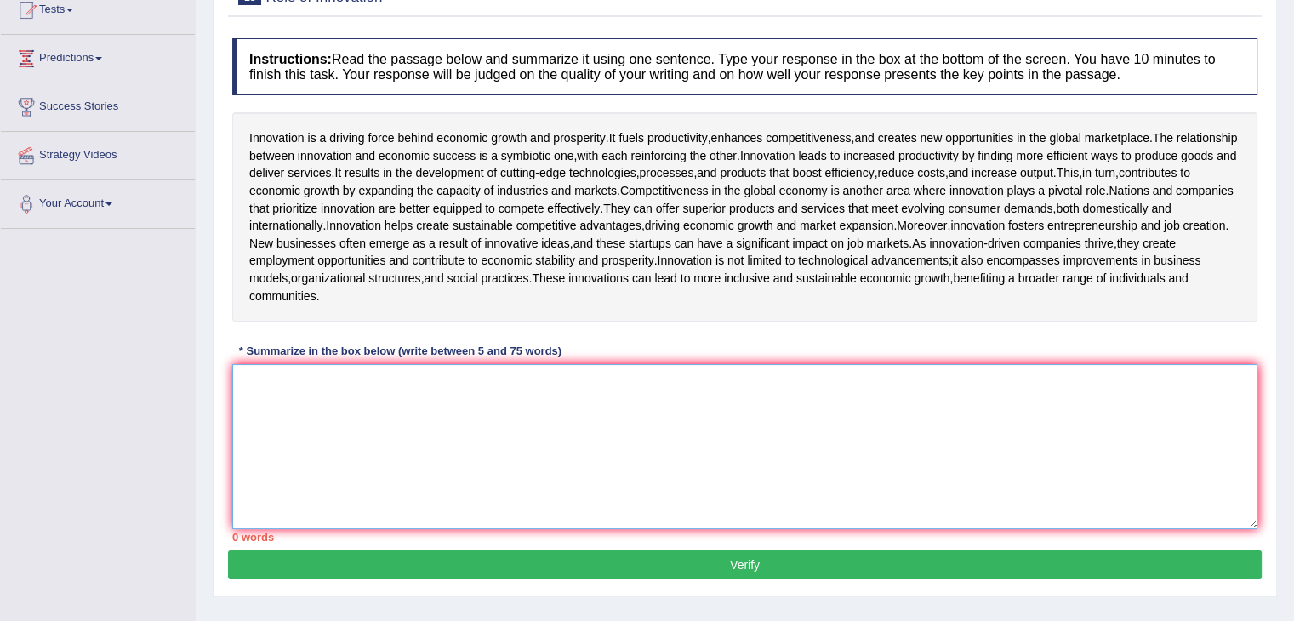
click at [249, 413] on textarea at bounding box center [744, 446] width 1025 height 165
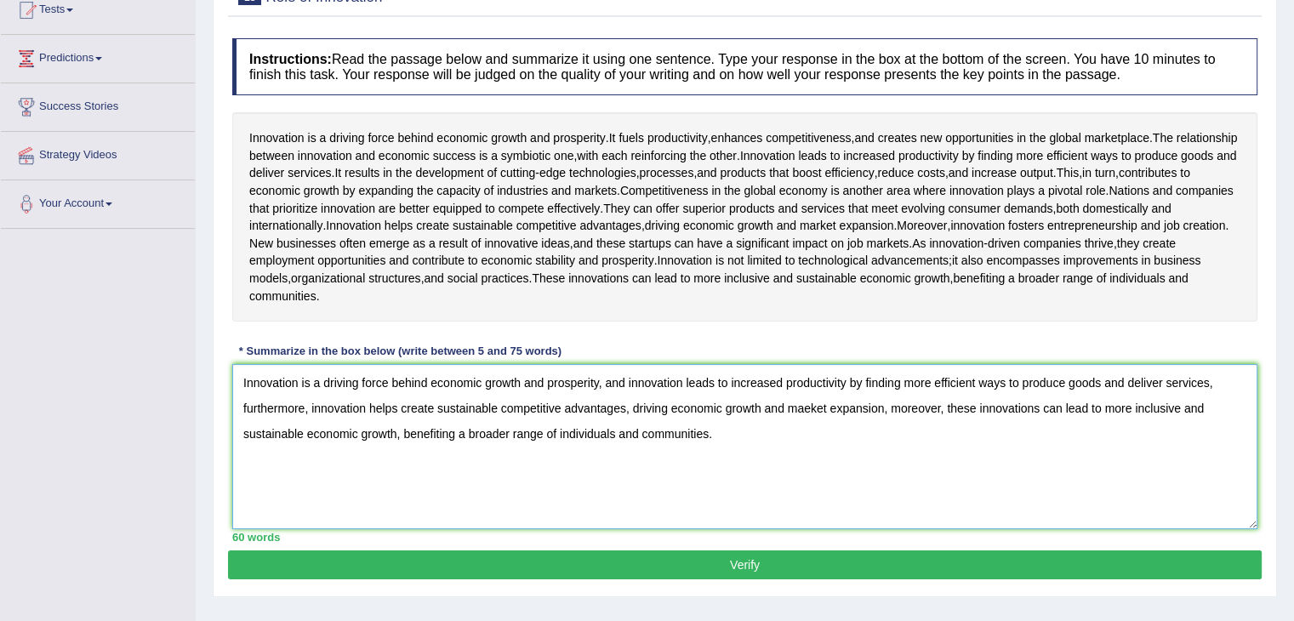
type textarea "Innovation is a driving force behind economic growth and prosperity, and innova…"
click at [716, 580] on button "Verify" at bounding box center [745, 565] width 1034 height 29
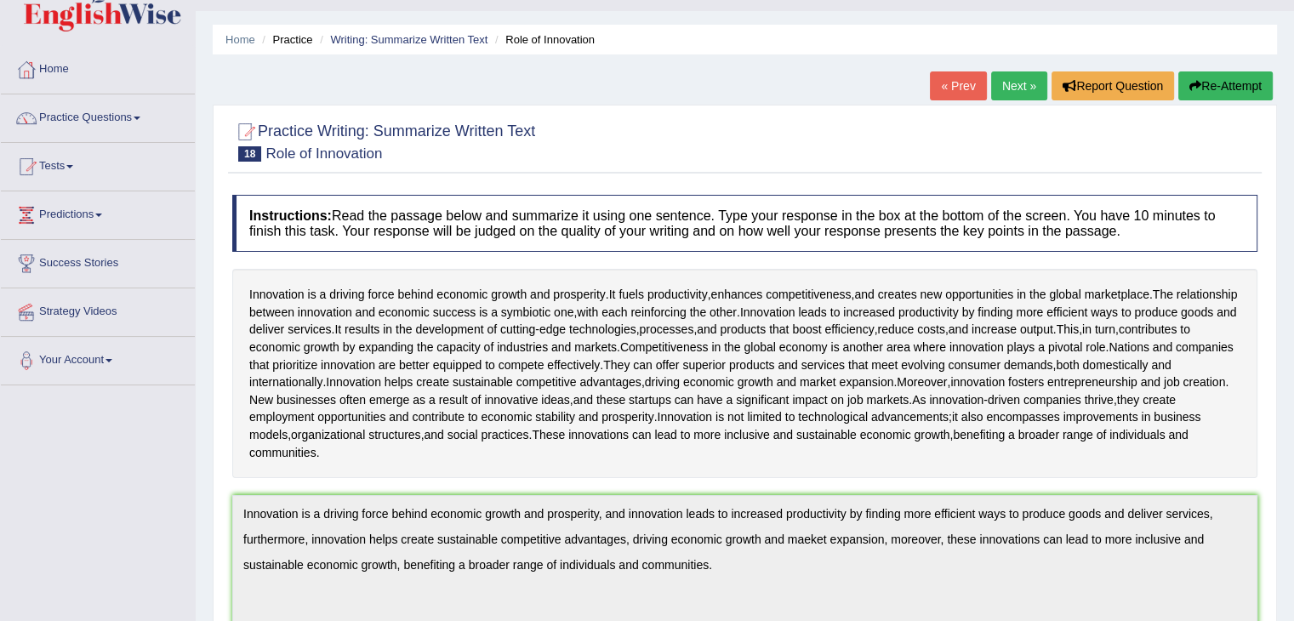
scroll to position [34, 0]
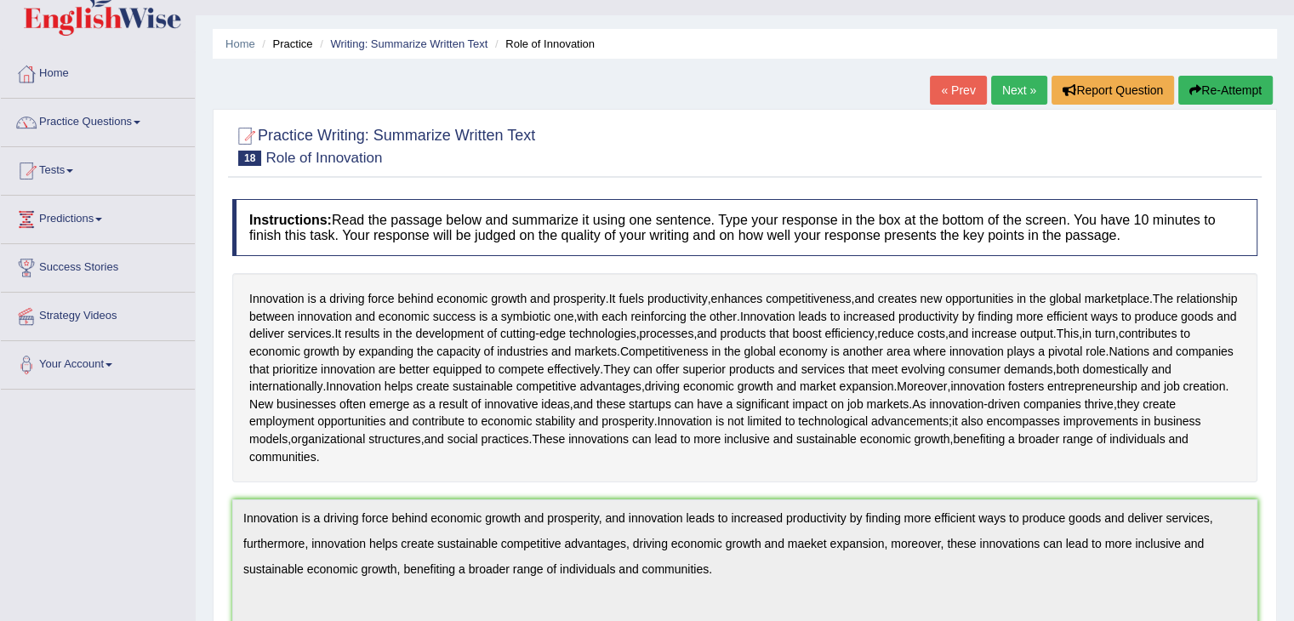
click at [141, 118] on link "Practice Questions" at bounding box center [98, 120] width 194 height 43
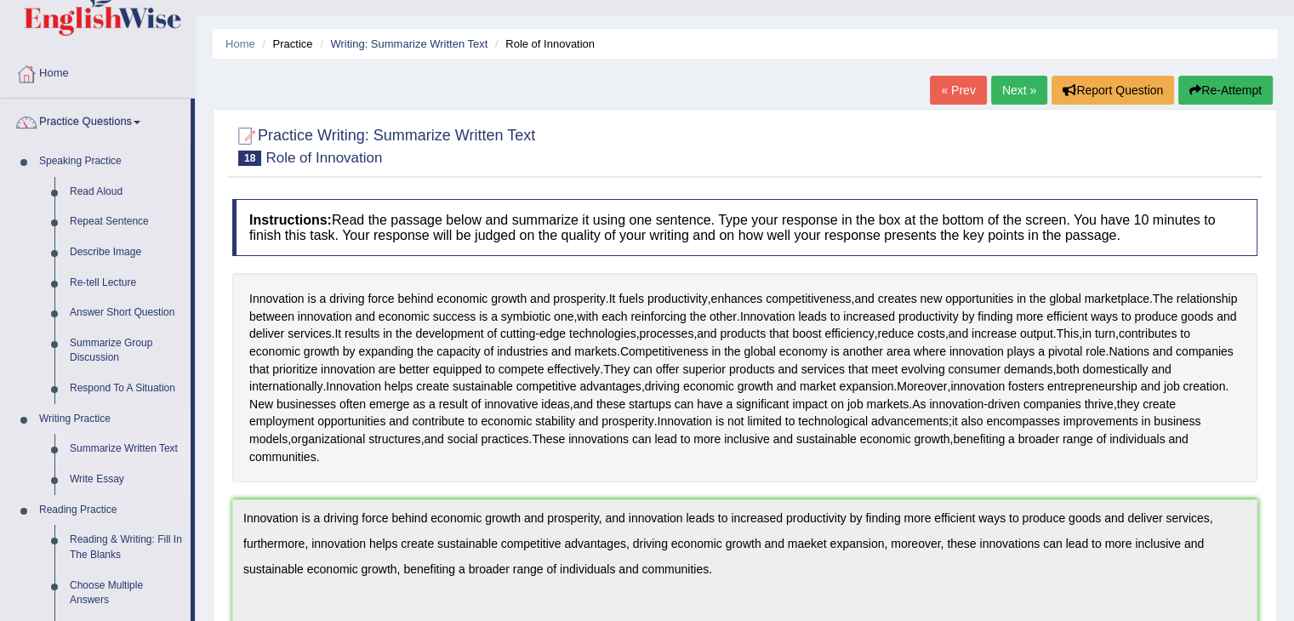
click at [95, 446] on link "Summarize Written Text" at bounding box center [126, 449] width 129 height 31
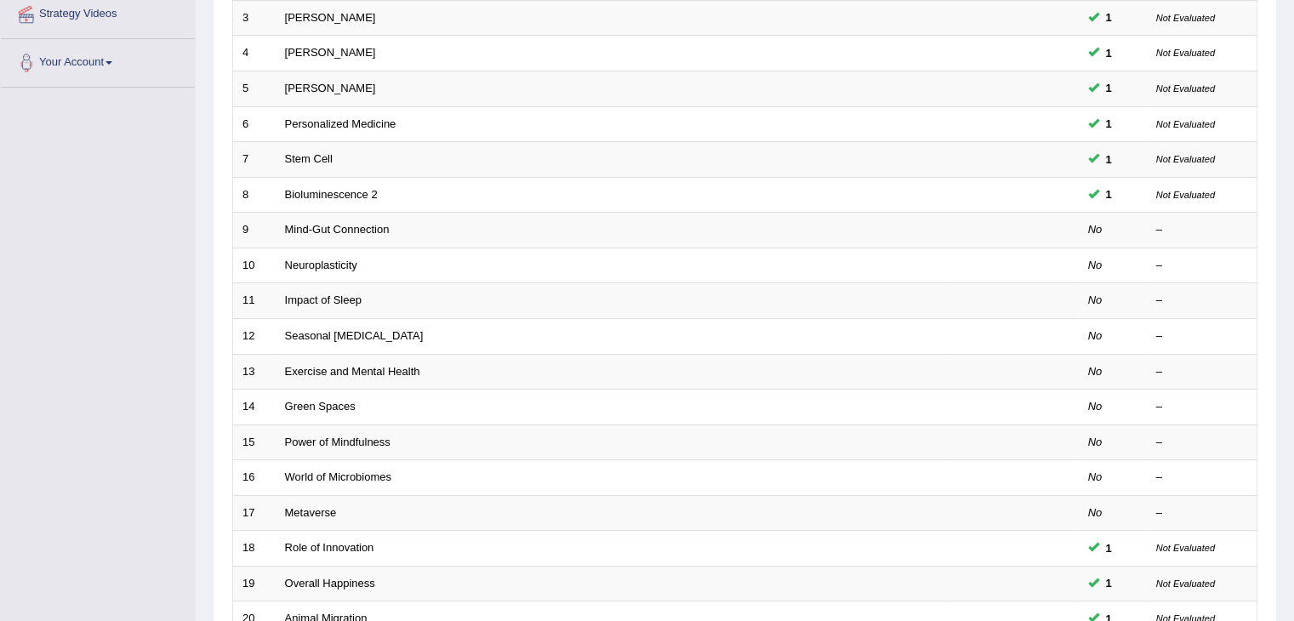
scroll to position [346, 0]
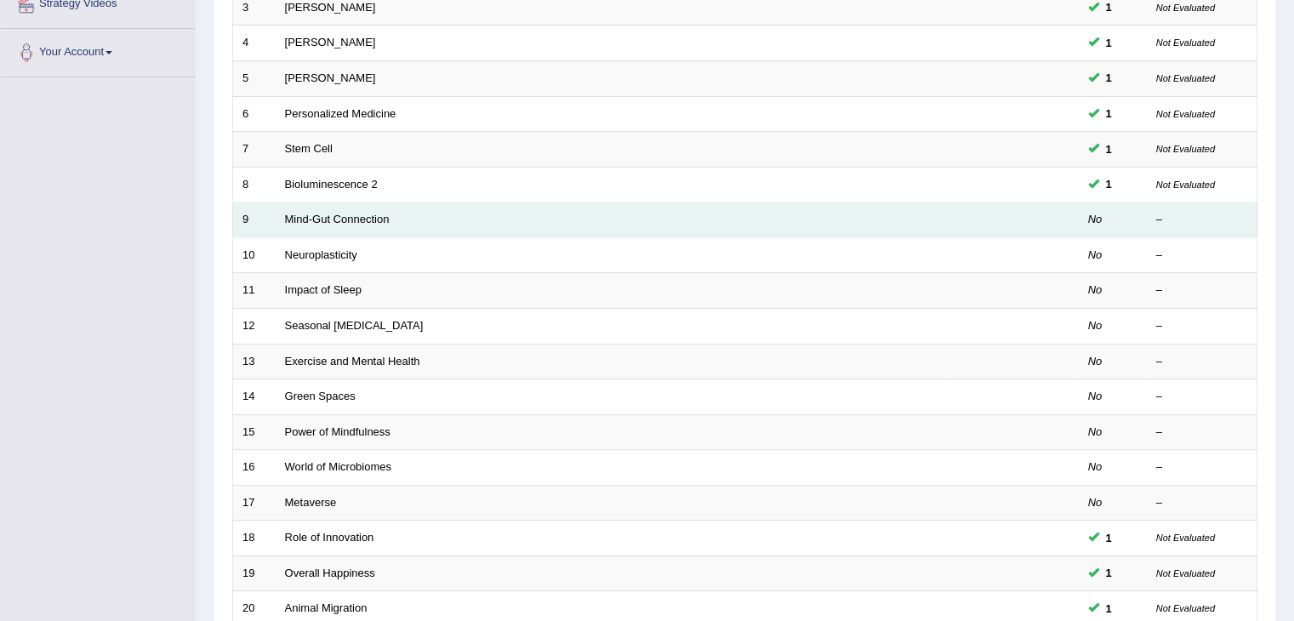
click at [1019, 208] on td at bounding box center [1015, 221] width 128 height 36
click at [368, 213] on link "Mind-Gut Connection" at bounding box center [337, 219] width 105 height 13
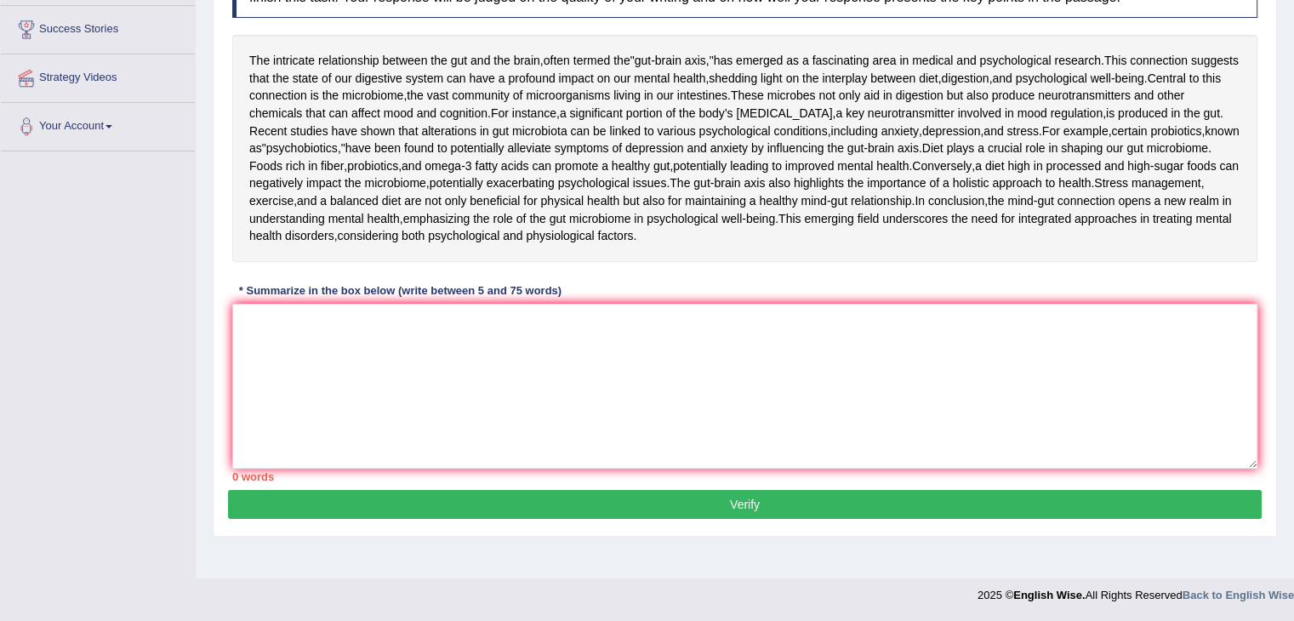
scroll to position [257, 0]
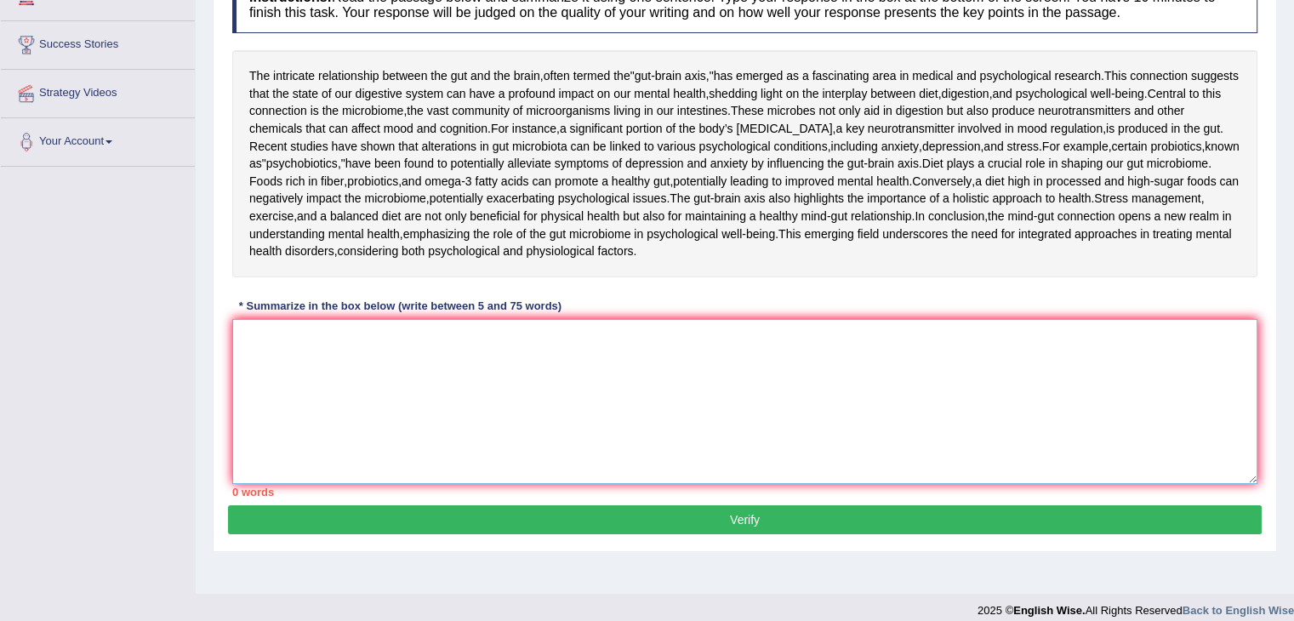
click at [295, 459] on textarea at bounding box center [744, 401] width 1025 height 165
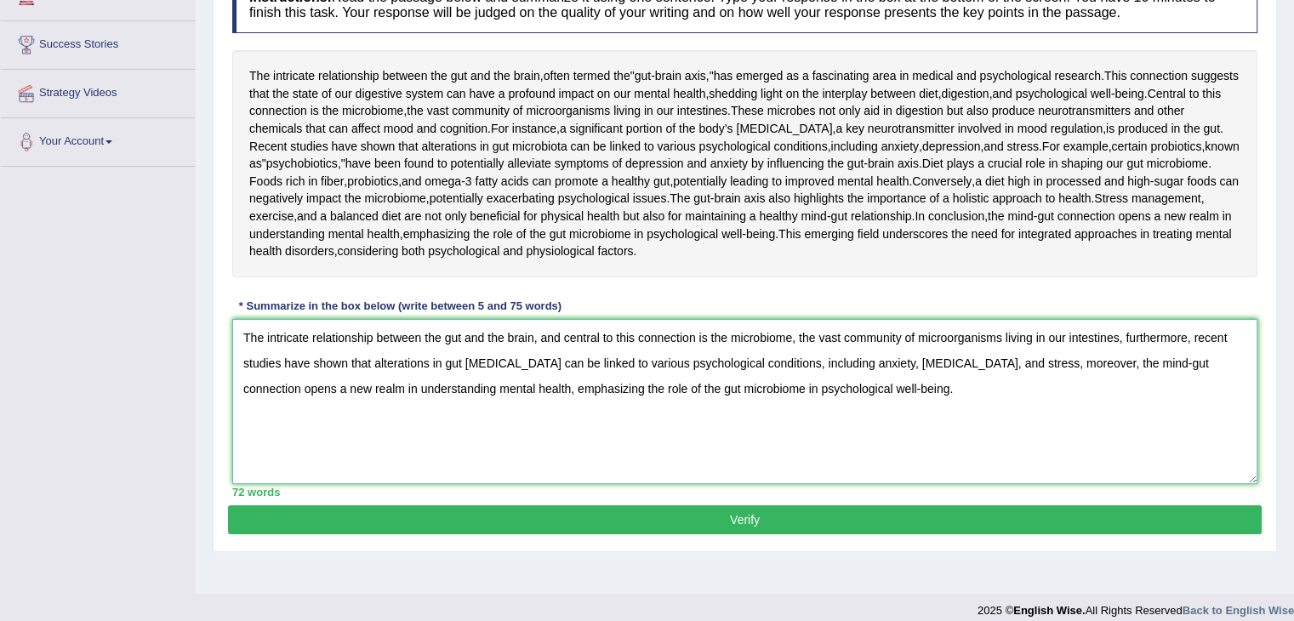
scroll to position [347, 0]
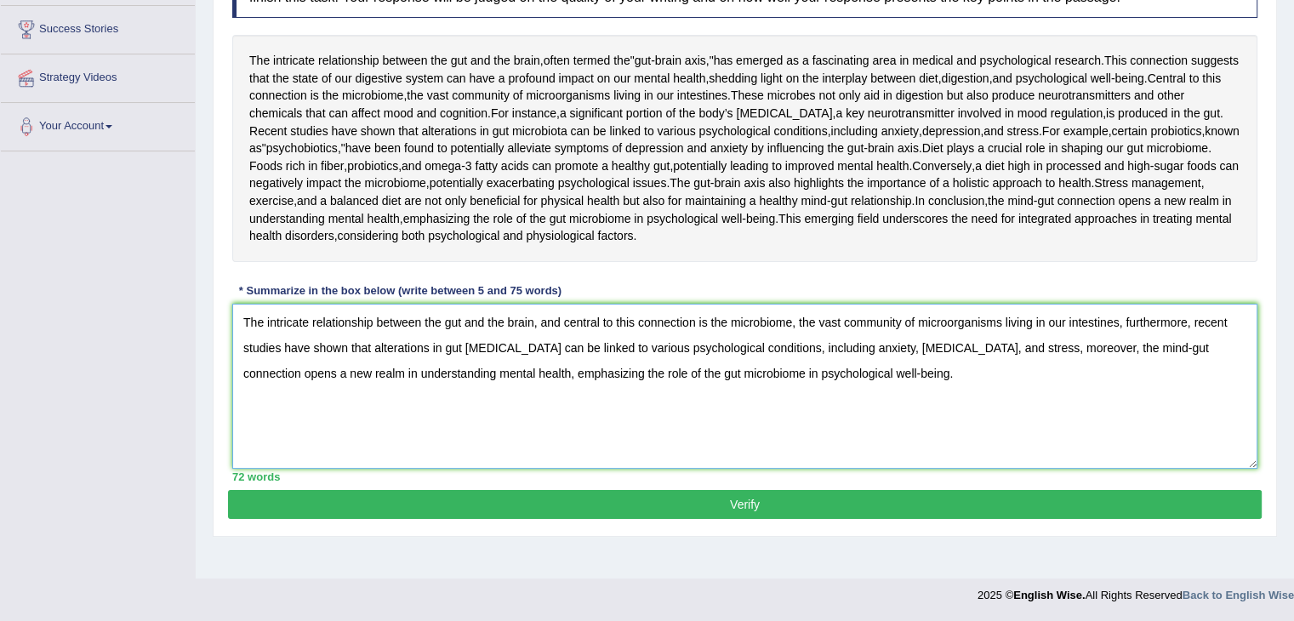
type textarea "The intricate relationship between the gut and the brain, and central to this c…"
click at [723, 519] on button "Verify" at bounding box center [745, 504] width 1034 height 29
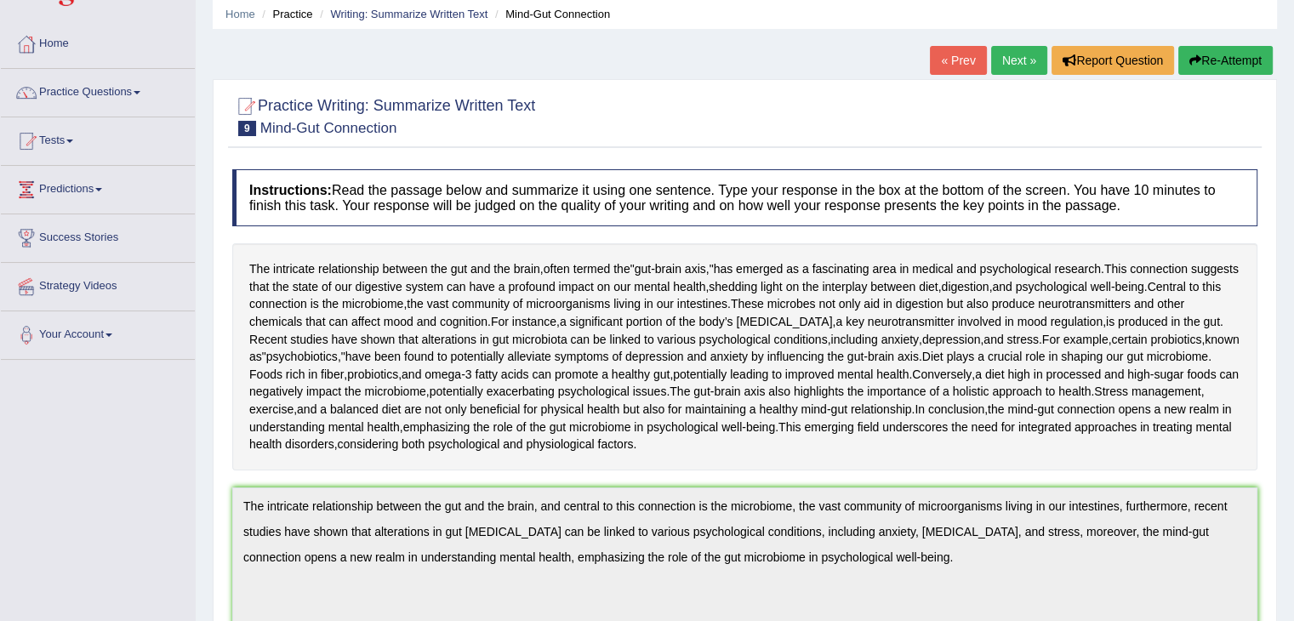
scroll to position [37, 0]
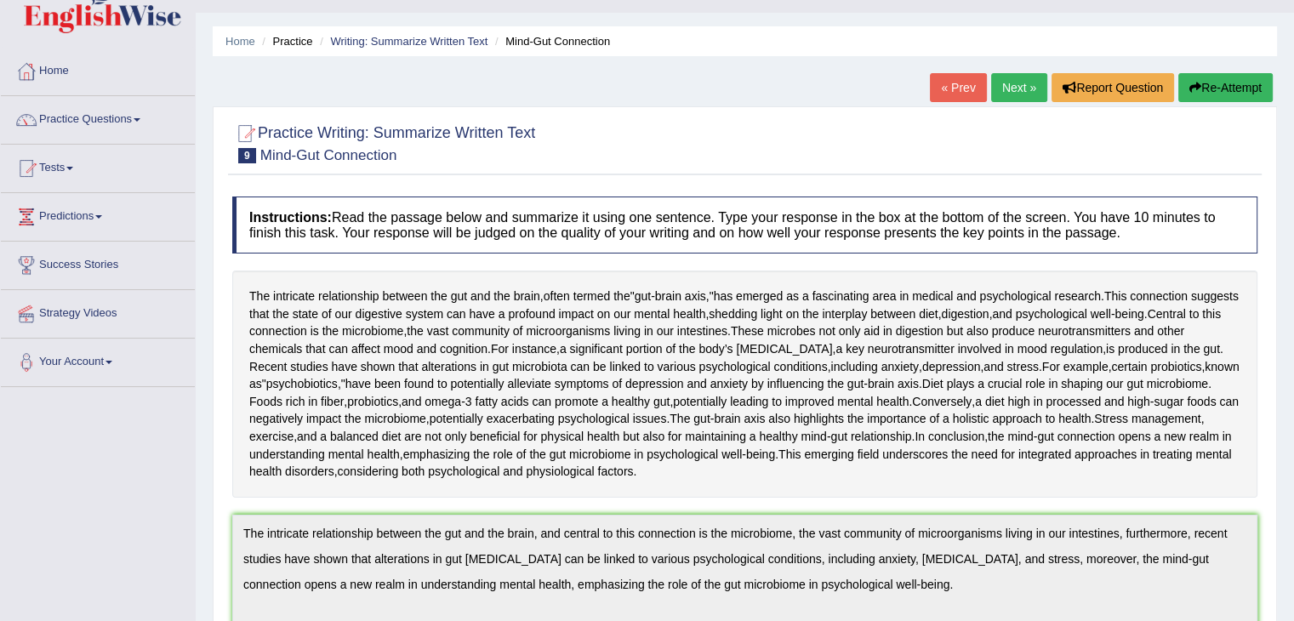
click at [118, 115] on link "Practice Questions" at bounding box center [98, 117] width 194 height 43
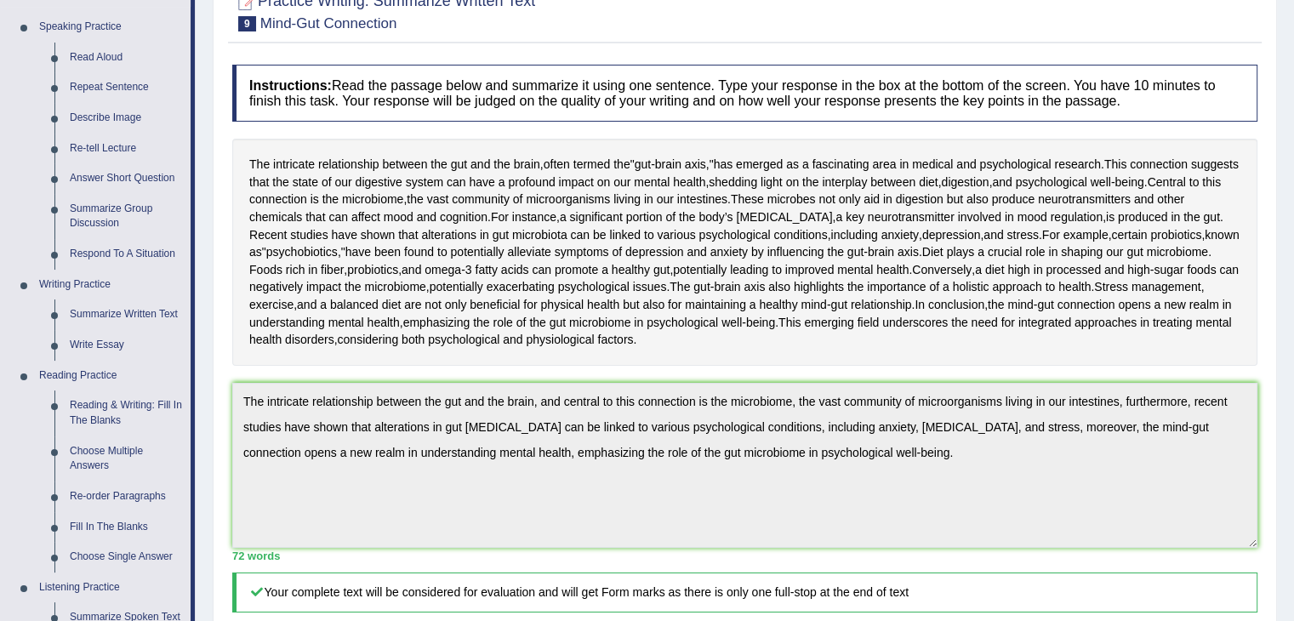
scroll to position [216, 0]
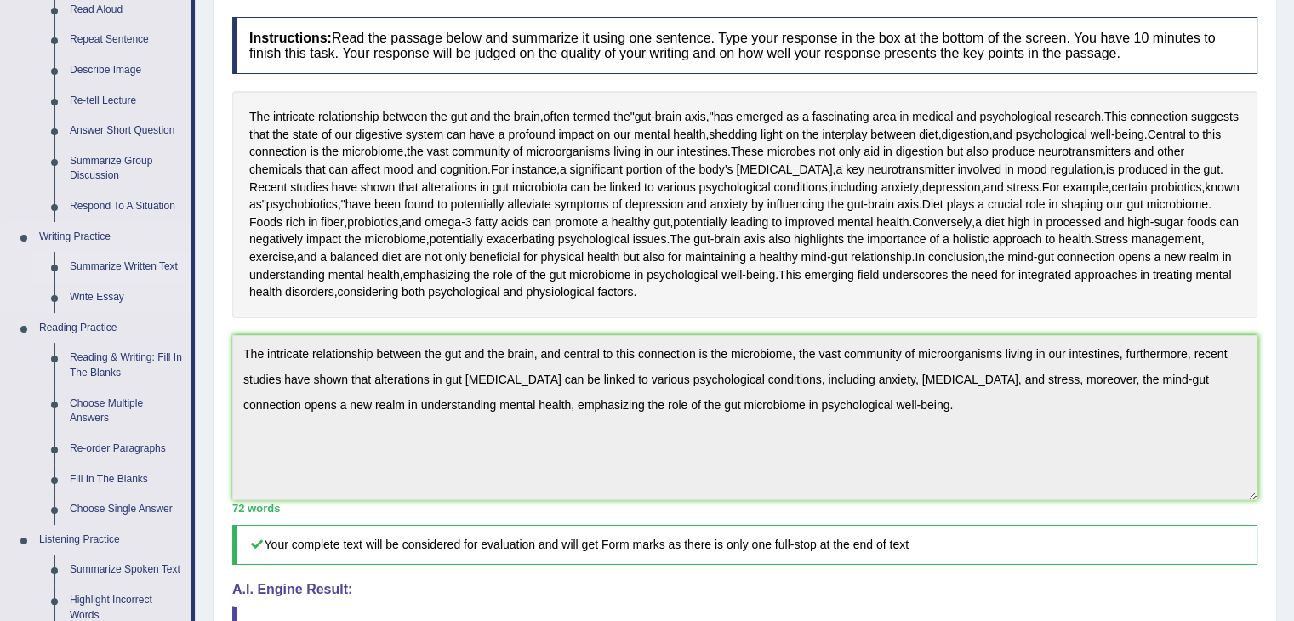
click at [152, 268] on link "Summarize Written Text" at bounding box center [126, 267] width 129 height 31
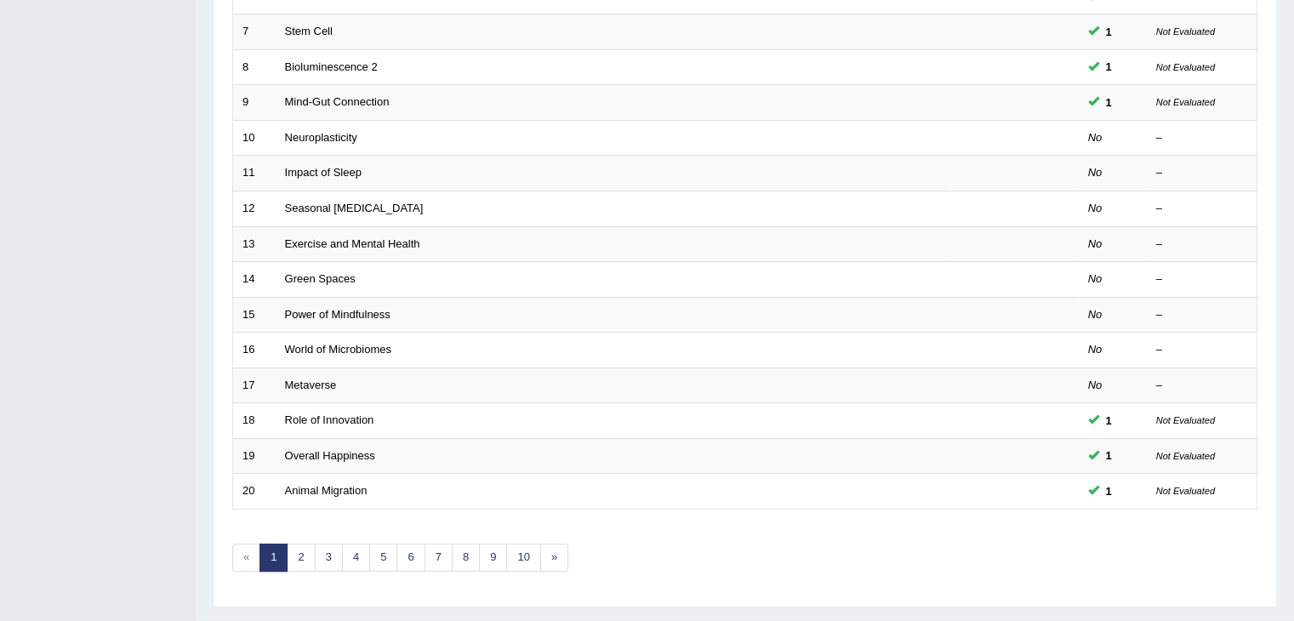
scroll to position [500, 0]
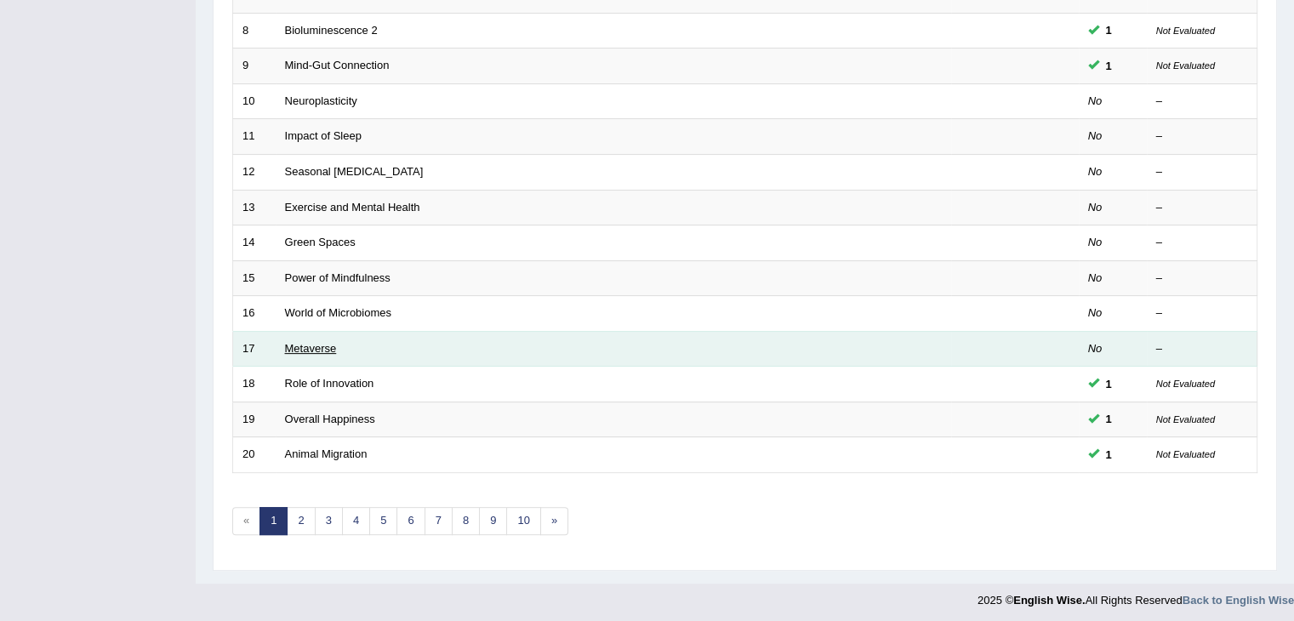
click at [334, 346] on link "Metaverse" at bounding box center [311, 348] width 52 height 13
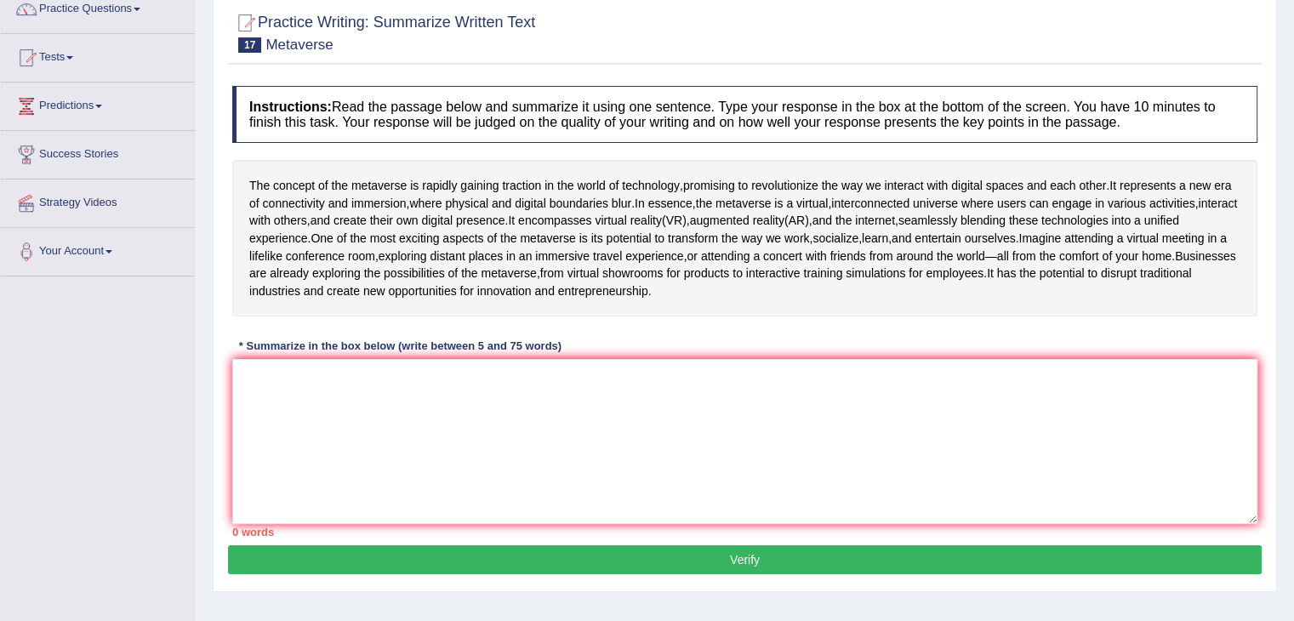
scroll to position [152, 0]
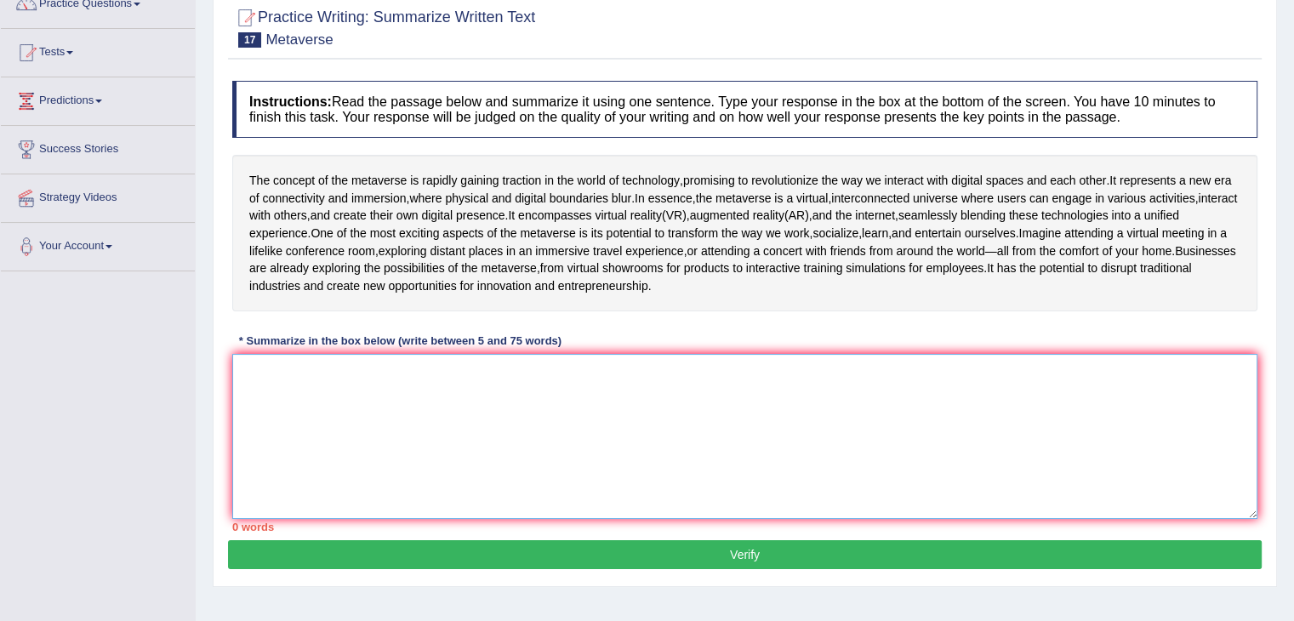
click at [281, 423] on textarea at bounding box center [744, 436] width 1025 height 165
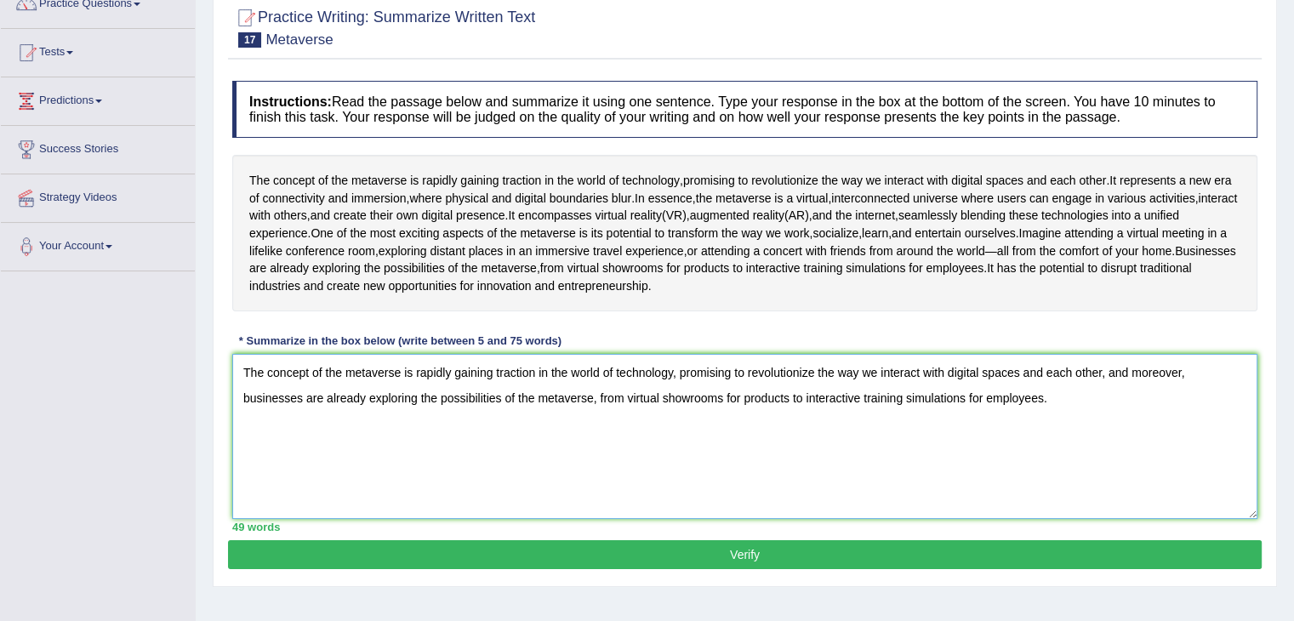
click at [1130, 404] on textarea "The concept of the metaverse is rapidly gaining traction in the world of techno…" at bounding box center [744, 436] width 1025 height 165
click at [1130, 403] on textarea "The concept of the metaverse is rapidly gaining traction in the world of techno…" at bounding box center [744, 436] width 1025 height 165
click at [684, 430] on textarea "The concept of the metaverse is rapidly gaining traction in the world of techno…" at bounding box center [744, 436] width 1025 height 165
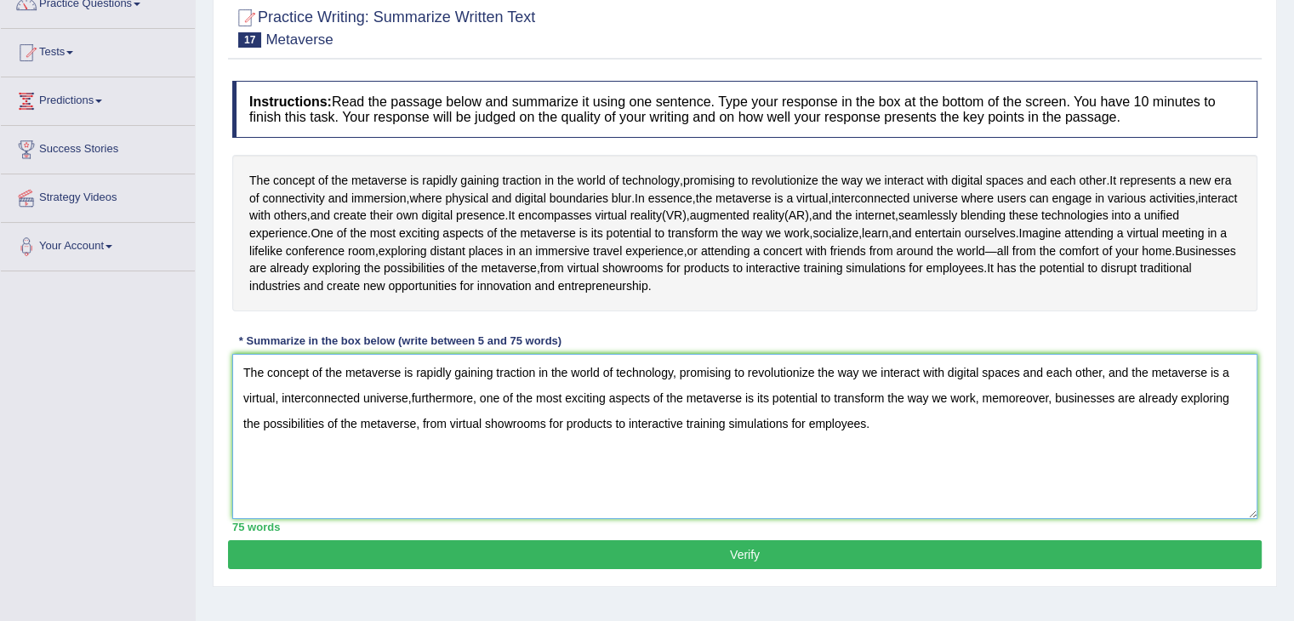
click at [1003, 431] on textarea "The concept of the metaverse is rapidly gaining traction in the world of techno…" at bounding box center [744, 436] width 1025 height 165
click at [412, 431] on textarea "The concept of the metaverse is rapidly gaining traction in the world of techno…" at bounding box center [744, 436] width 1025 height 165
click at [858, 457] on textarea "The concept of the metaverse is rapidly gaining traction in the world of techno…" at bounding box center [744, 436] width 1025 height 165
type textarea "The concept of the metaverse is rapidly gaining traction in the world of techno…"
click at [711, 569] on button "Verify" at bounding box center [745, 554] width 1034 height 29
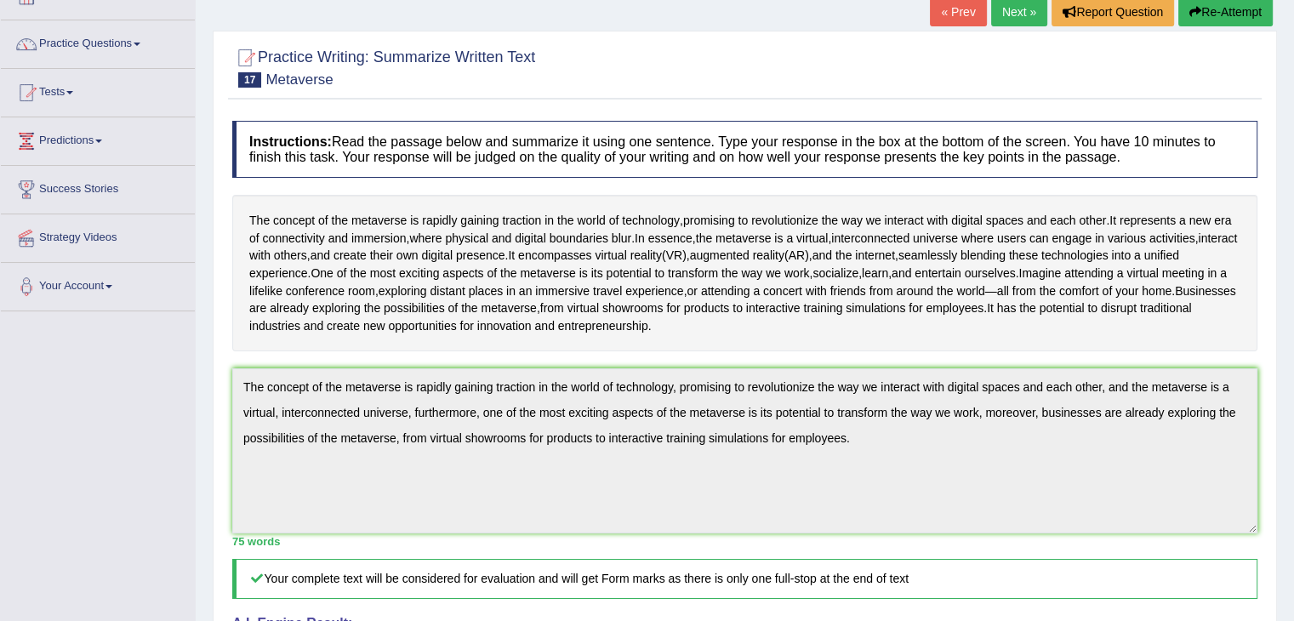
scroll to position [95, 0]
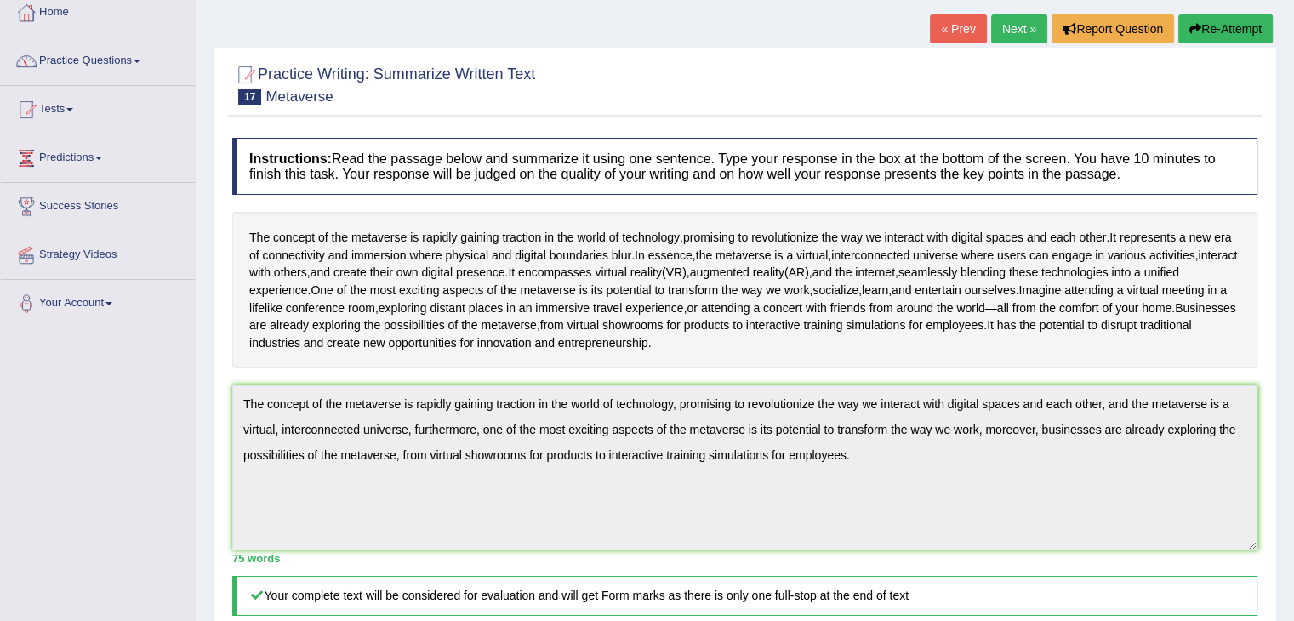
click at [142, 57] on link "Practice Questions" at bounding box center [98, 58] width 194 height 43
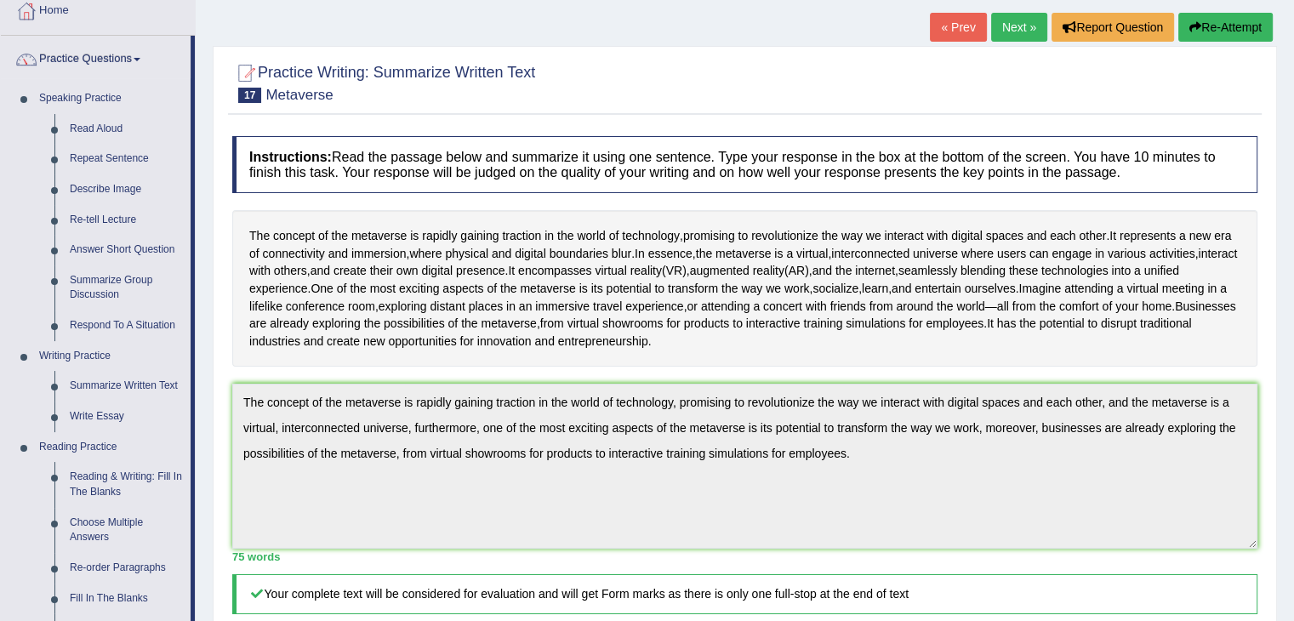
scroll to position [105, 0]
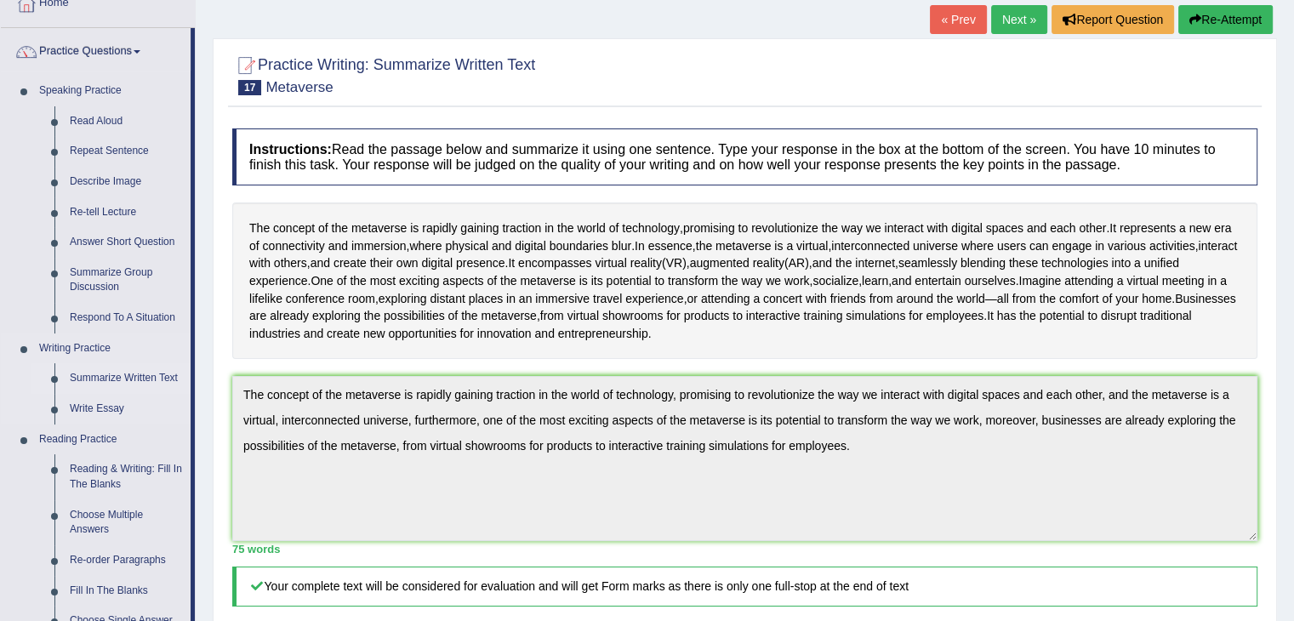
click at [143, 373] on link "Summarize Written Text" at bounding box center [126, 378] width 129 height 31
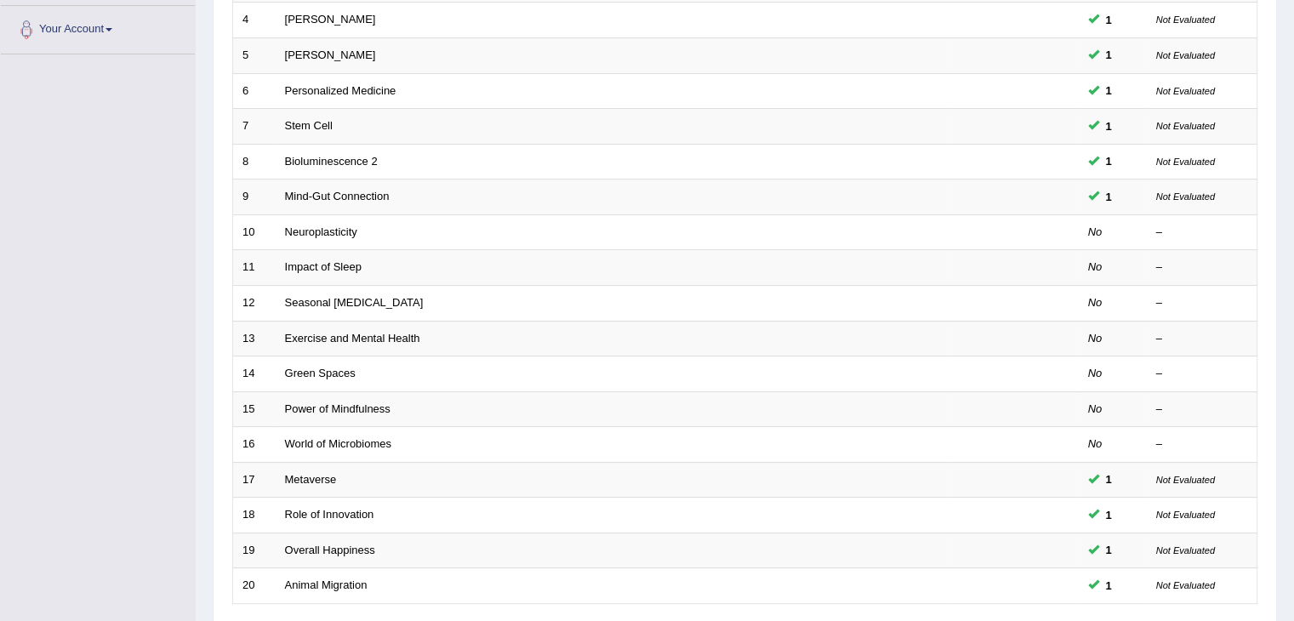
scroll to position [381, 0]
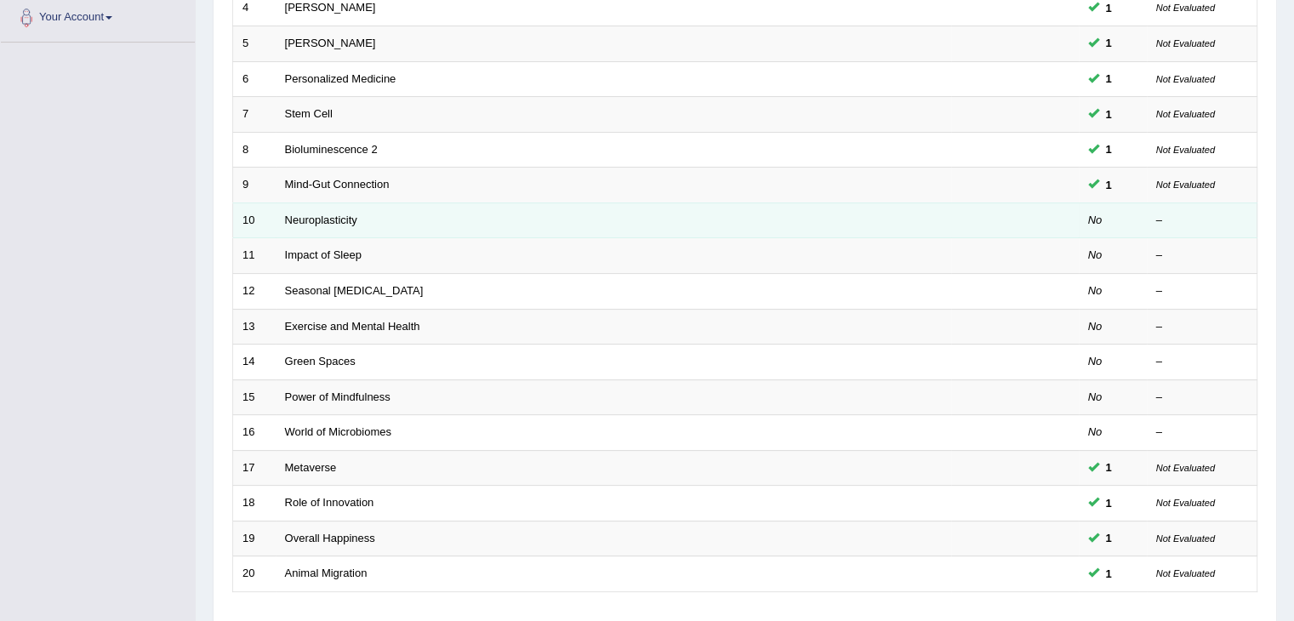
click at [818, 220] on td "Neuroplasticity" at bounding box center [614, 221] width 676 height 36
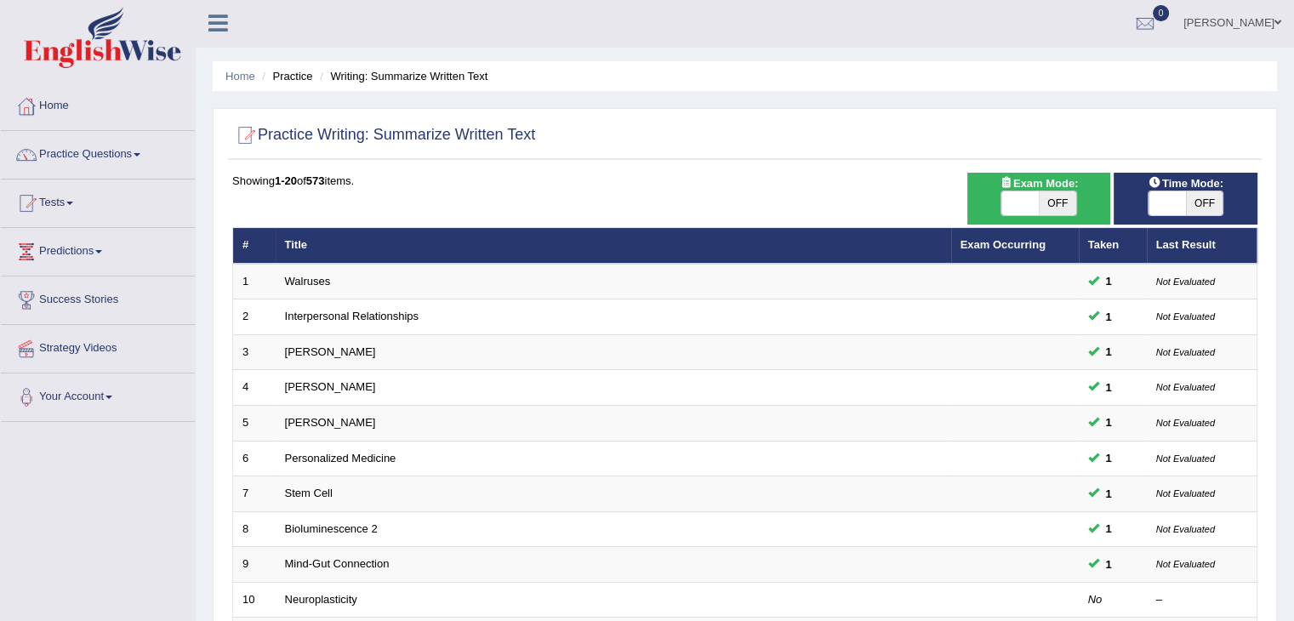
scroll to position [0, 0]
